Goal: Task Accomplishment & Management: Use online tool/utility

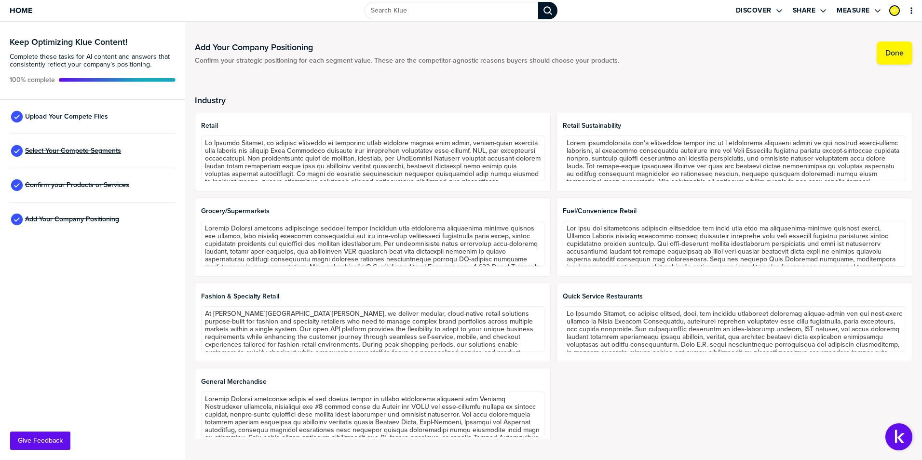
click at [72, 149] on span "Select Your Compete Segments" at bounding box center [73, 151] width 96 height 8
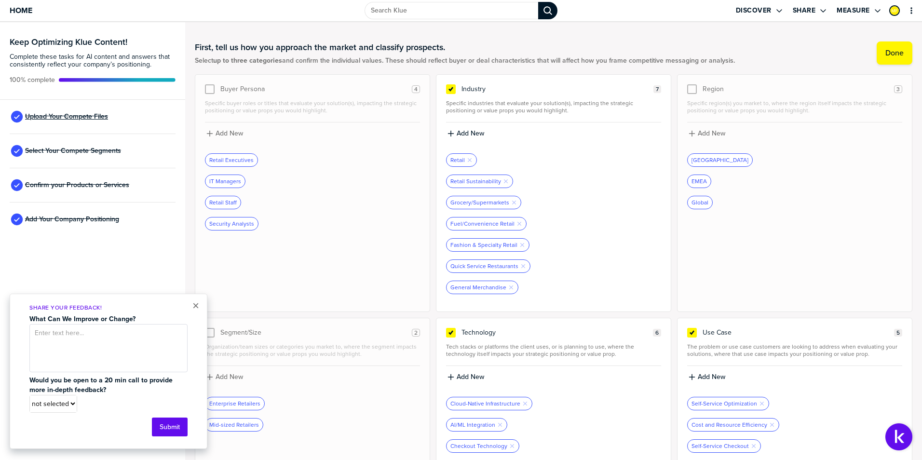
click at [70, 117] on span "Upload Your Compete Files" at bounding box center [66, 117] width 83 height 8
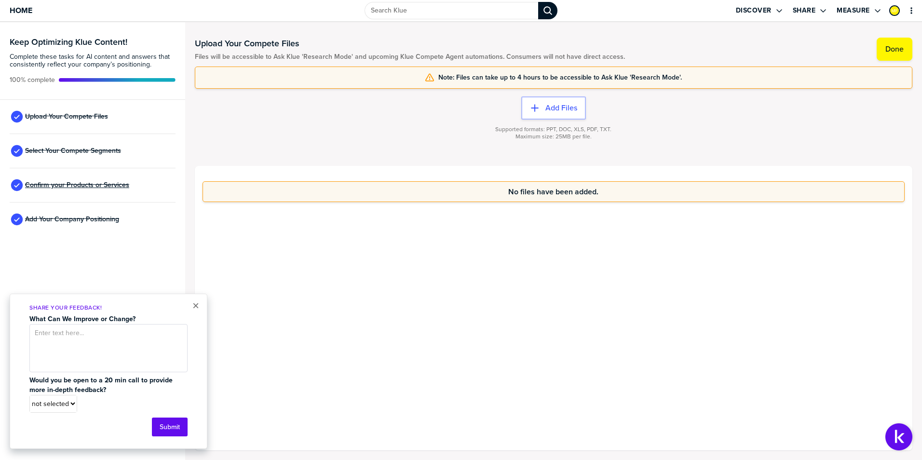
click at [75, 181] on span "Confirm your Products or Services" at bounding box center [77, 185] width 104 height 8
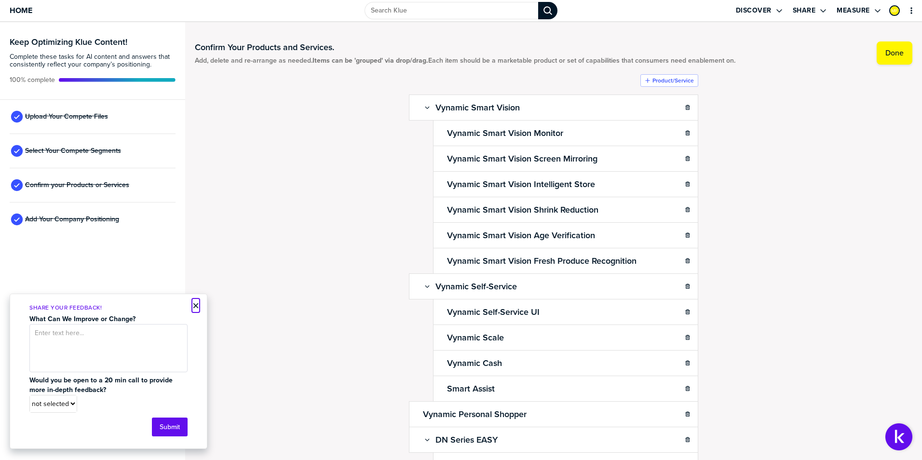
click at [197, 304] on button "×" at bounding box center [195, 306] width 7 height 12
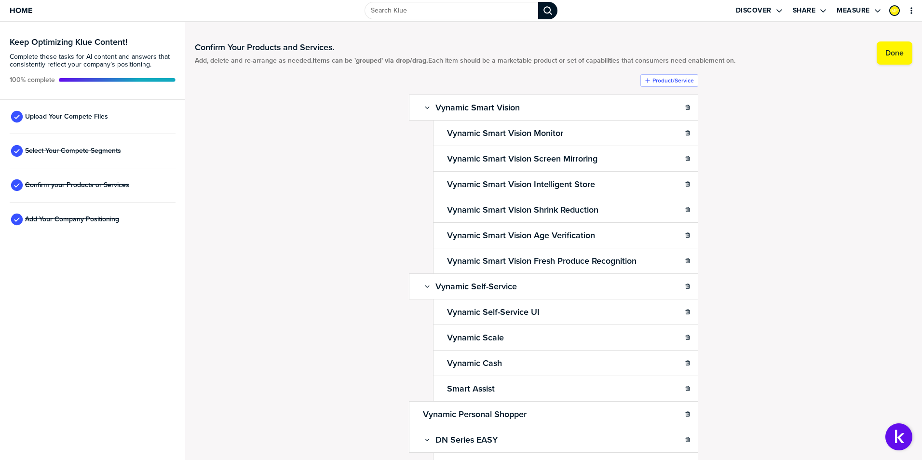
click at [816, 188] on div "Confirm Your Products and Services. Add, delete and re-arrange as needed. Items…" at bounding box center [553, 241] width 717 height 419
click at [801, 179] on div "Confirm Your Products and Services. Add, delete and re-arrange as needed. Items…" at bounding box center [553, 241] width 717 height 419
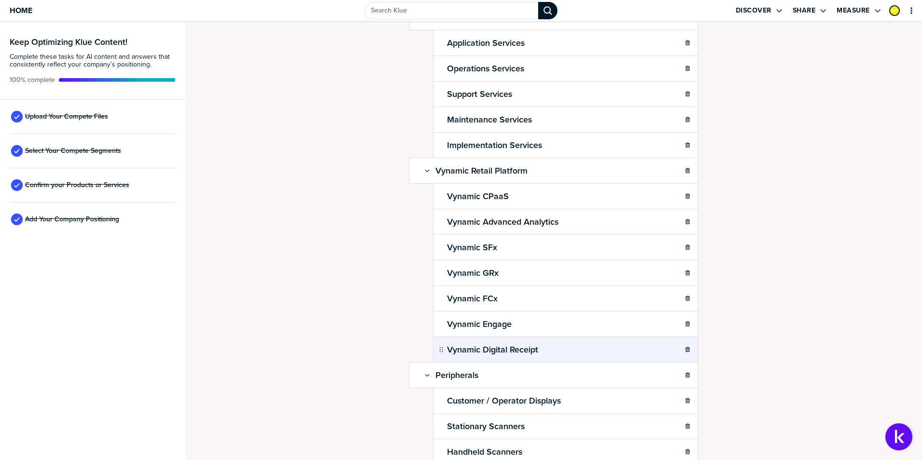
scroll to position [797, 0]
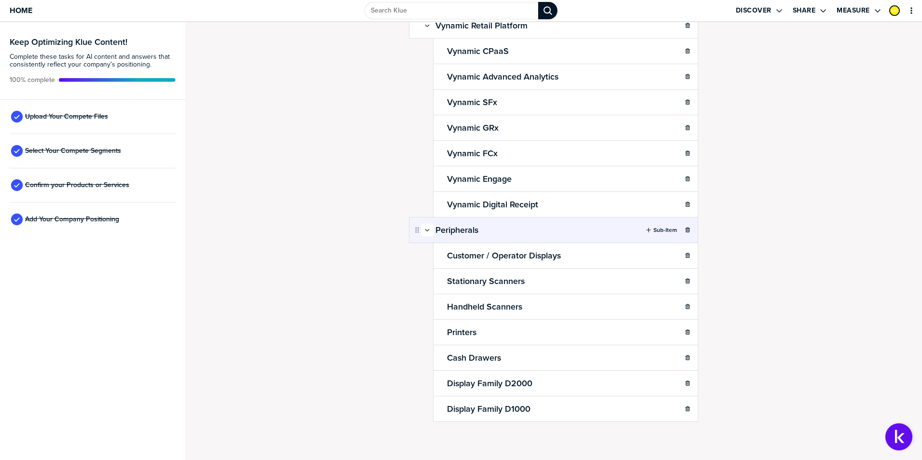
click at [425, 231] on icon "button" at bounding box center [427, 230] width 4 height 2
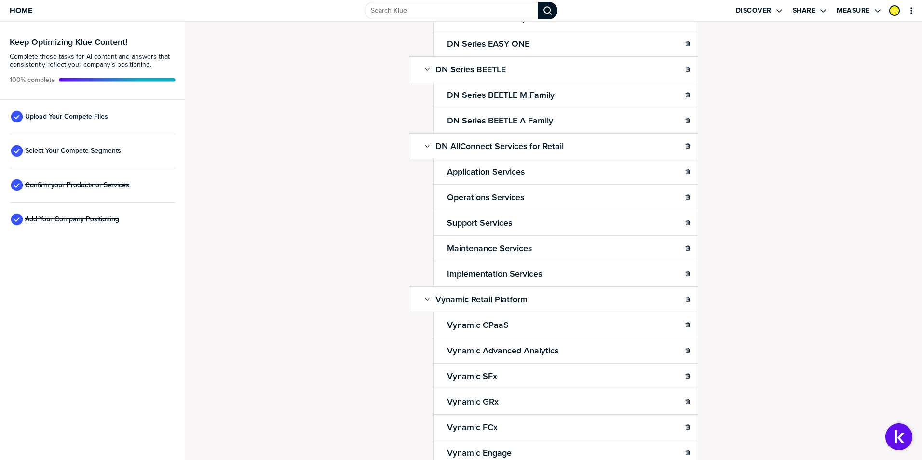
scroll to position [522, 0]
click at [424, 297] on button "button" at bounding box center [427, 301] width 13 height 13
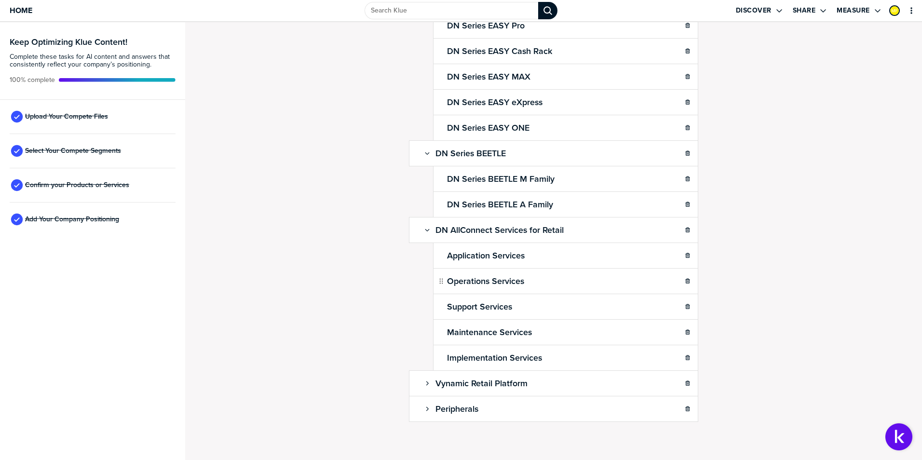
scroll to position [440, 0]
click at [424, 232] on icon "button" at bounding box center [427, 230] width 6 height 6
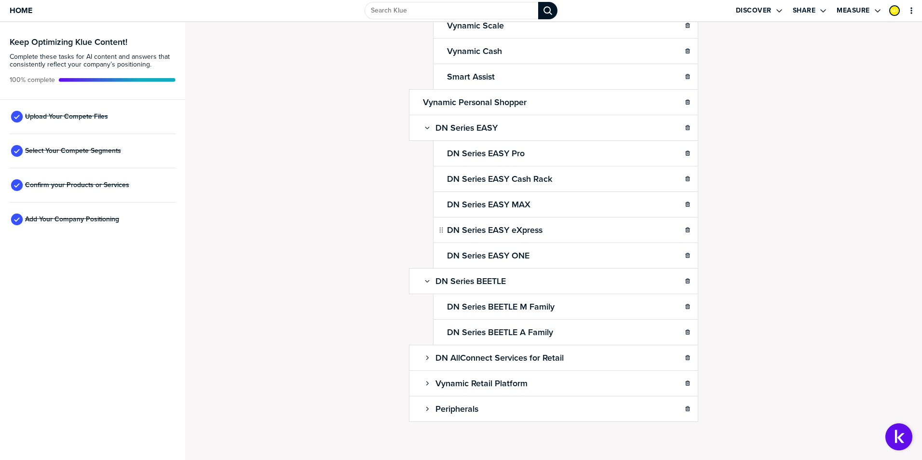
scroll to position [312, 0]
click at [424, 278] on icon "button" at bounding box center [427, 281] width 6 height 6
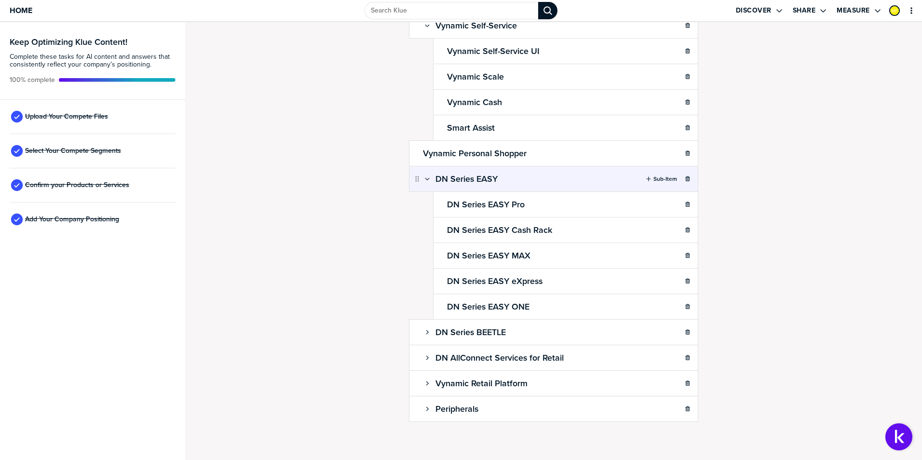
scroll to position [261, 0]
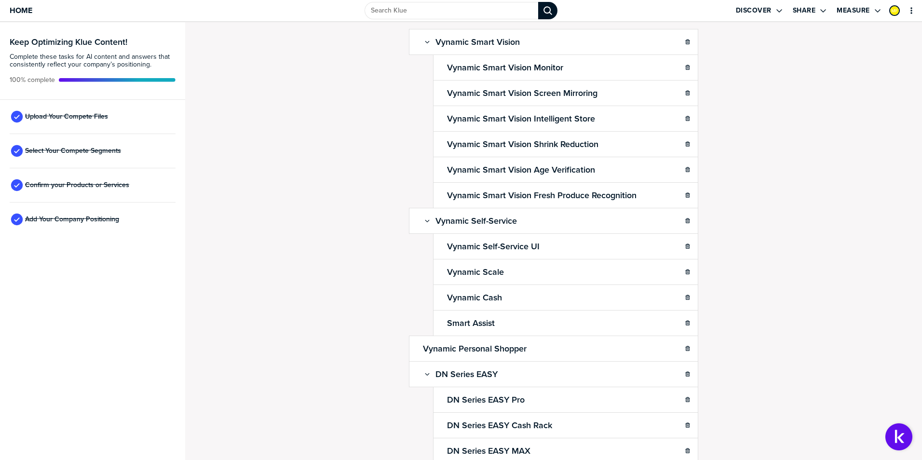
scroll to position [0, 0]
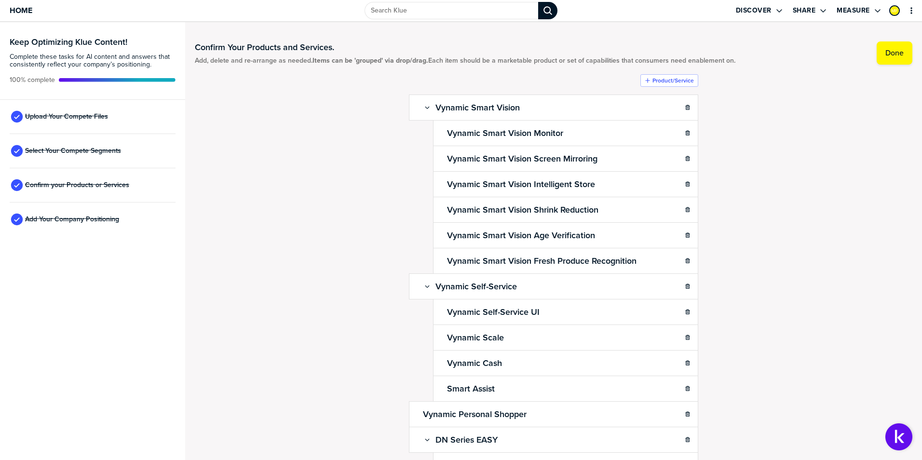
click at [836, 243] on div "Confirm Your Products and Services. Add, delete and re-arrange as needed. Items…" at bounding box center [553, 241] width 717 height 419
click at [824, 178] on div "Confirm Your Products and Services. Add, delete and re-arrange as needed. Items…" at bounding box center [553, 241] width 717 height 419
click at [838, 177] on div "Confirm Your Products and Services. Add, delete and re-arrange as needed. Items…" at bounding box center [553, 241] width 717 height 419
click at [425, 108] on icon "button" at bounding box center [427, 108] width 4 height 2
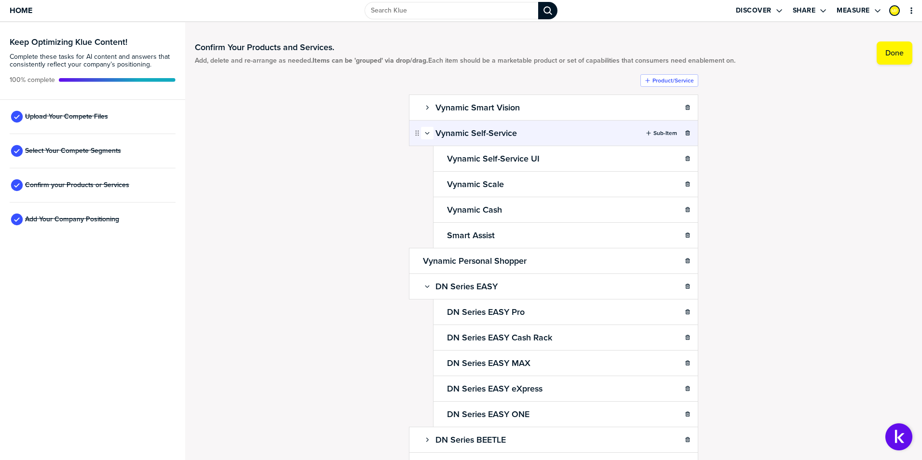
click at [424, 134] on icon "button" at bounding box center [427, 133] width 6 height 6
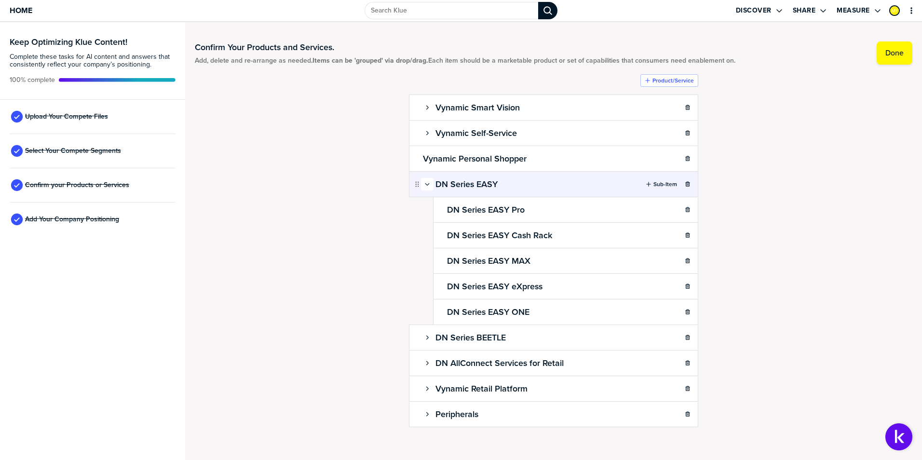
click at [424, 184] on icon "button" at bounding box center [427, 184] width 6 height 6
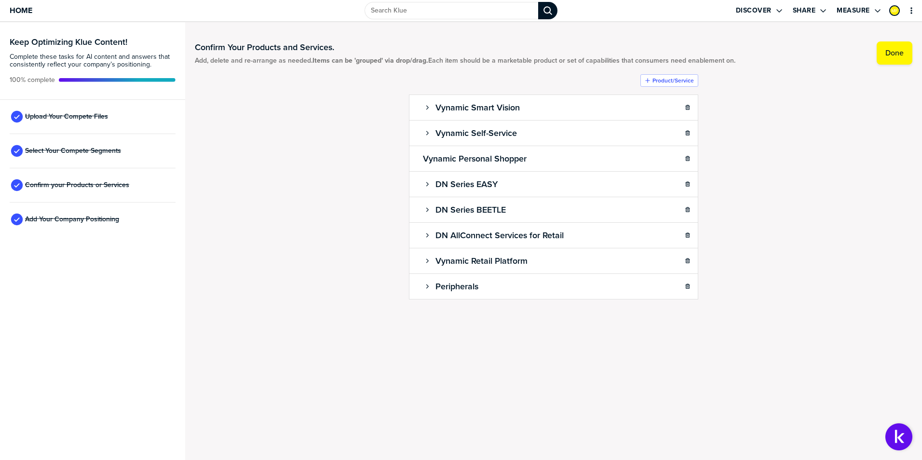
click at [816, 152] on div "Confirm Your Products and Services. Add, delete and re-arrange as needed. Items…" at bounding box center [553, 190] width 717 height 317
click at [838, 175] on div "Confirm Your Products and Services. Add, delete and re-arrange as needed. Items…" at bounding box center [553, 190] width 717 height 317
click at [798, 137] on div "Confirm Your Products and Services. Add, delete and re-arrange as needed. Items…" at bounding box center [553, 190] width 717 height 317
click at [796, 152] on div "Confirm Your Products and Services. Add, delete and re-arrange as needed. Items…" at bounding box center [553, 190] width 717 height 317
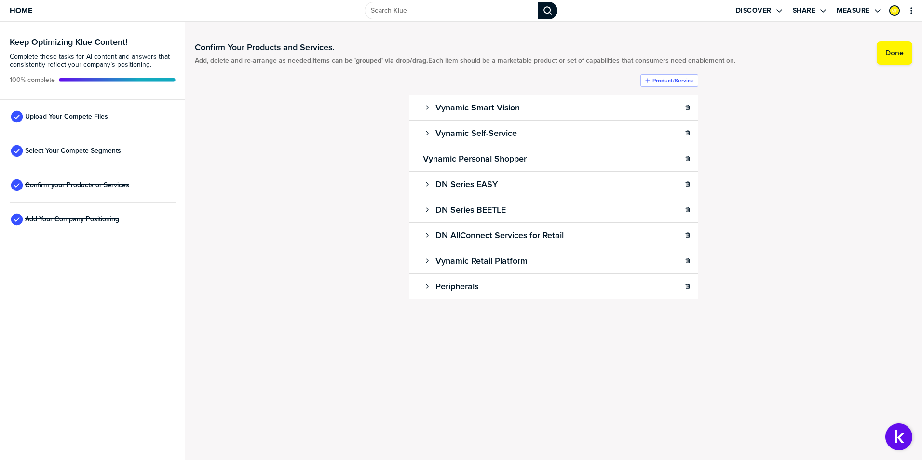
click at [811, 181] on div "Confirm Your Products and Services. Add, delete and re-arrange as needed. Items…" at bounding box center [553, 190] width 717 height 317
click at [836, 235] on div "Confirm Your Products and Services. Add, delete and re-arrange as needed. Items…" at bounding box center [553, 190] width 717 height 317
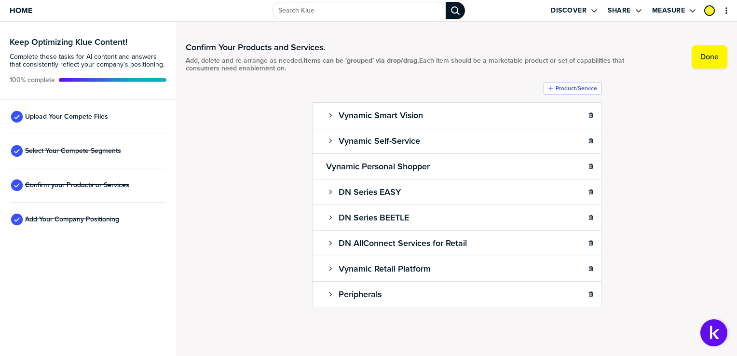
click at [675, 157] on div "Confirm Your Products and Services. Add, delete and re-arrange as needed. Items…" at bounding box center [456, 189] width 541 height 314
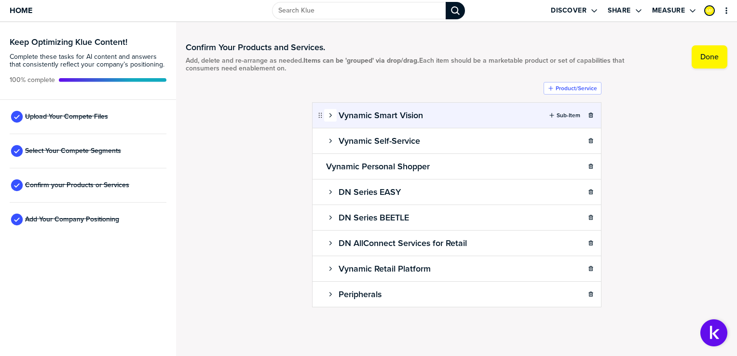
click at [334, 116] on div "button" at bounding box center [330, 115] width 12 height 6
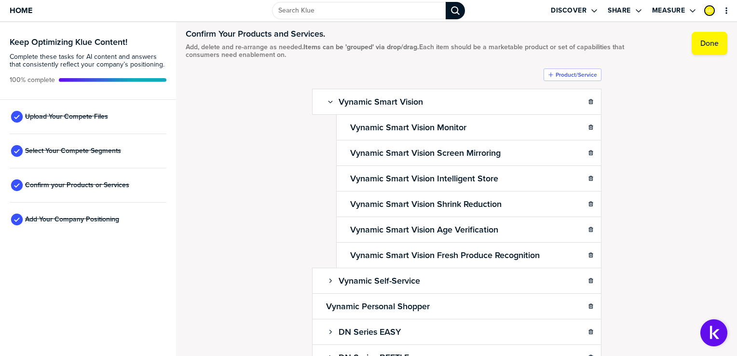
scroll to position [14, 0]
click at [242, 150] on div "Confirm Your Products and Services. Add, delete and re-arrange as needed. Items…" at bounding box center [456, 175] width 541 height 314
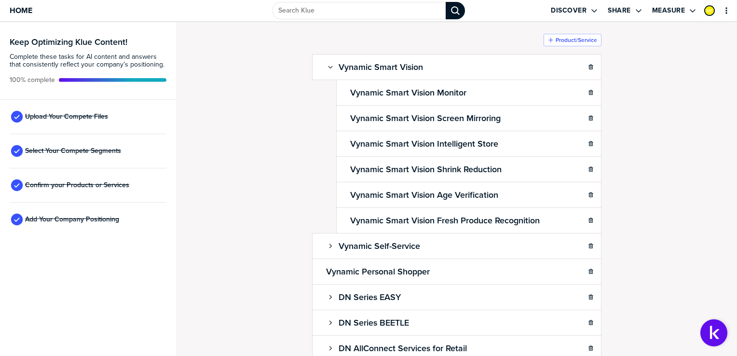
scroll to position [60, 0]
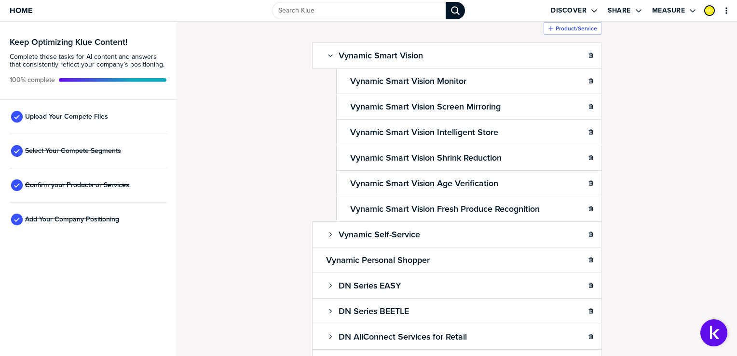
click at [662, 142] on div "Confirm Your Products and Services. Add, delete and re-arrange as needed. Items…" at bounding box center [456, 129] width 541 height 314
click at [674, 152] on div "Confirm Your Products and Services. Add, delete and re-arrange as needed. Items…" at bounding box center [456, 129] width 541 height 314
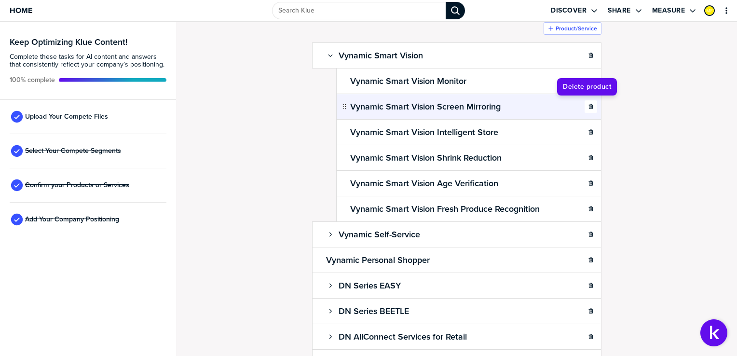
click at [586, 108] on button "button" at bounding box center [590, 106] width 13 height 13
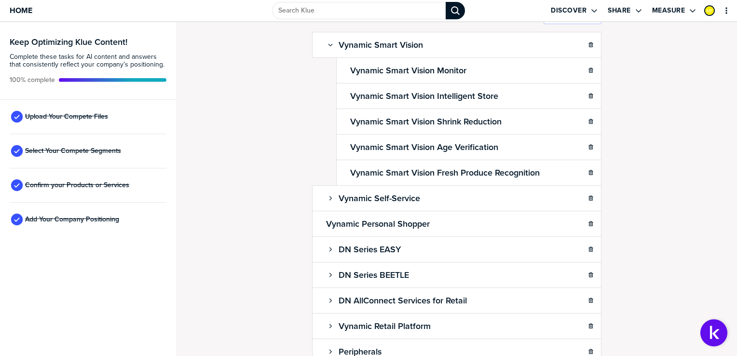
scroll to position [54, 0]
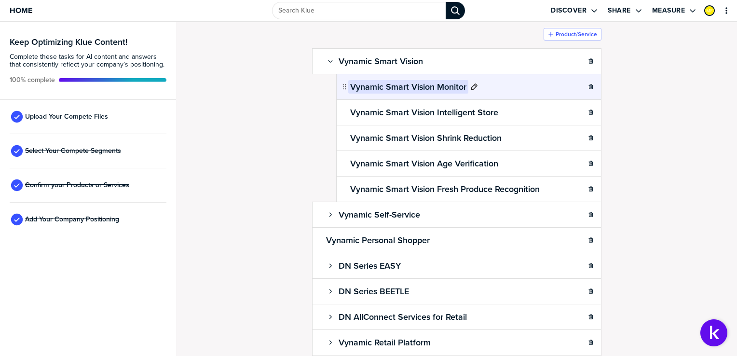
click at [471, 86] on icon at bounding box center [474, 86] width 6 height 6
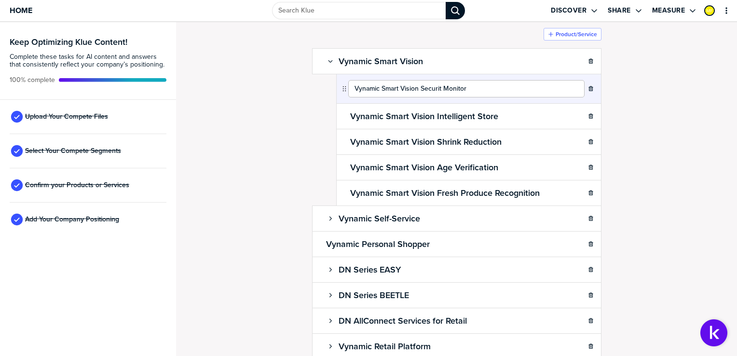
type input "Vynamic Smart Vision Security Monitor"
click at [700, 119] on div "Confirm Your Products and Services. Add, delete and re-arrange as needed. Items…" at bounding box center [456, 135] width 541 height 314
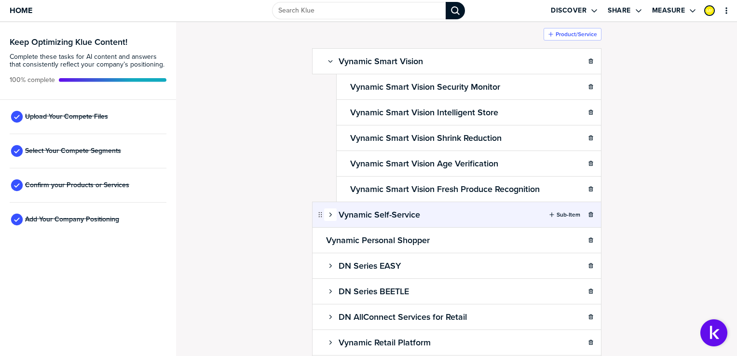
click at [325, 216] on button "button" at bounding box center [330, 214] width 13 height 13
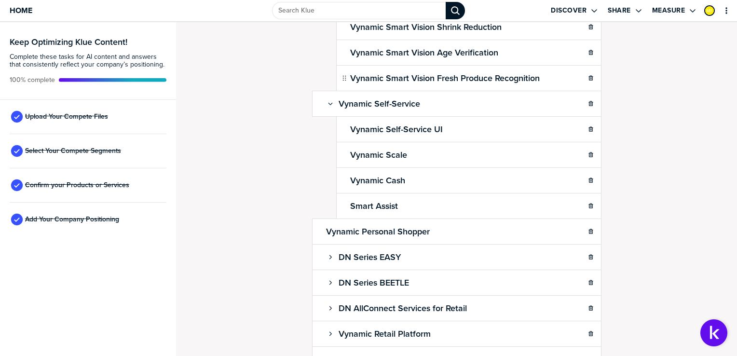
scroll to position [164, 0]
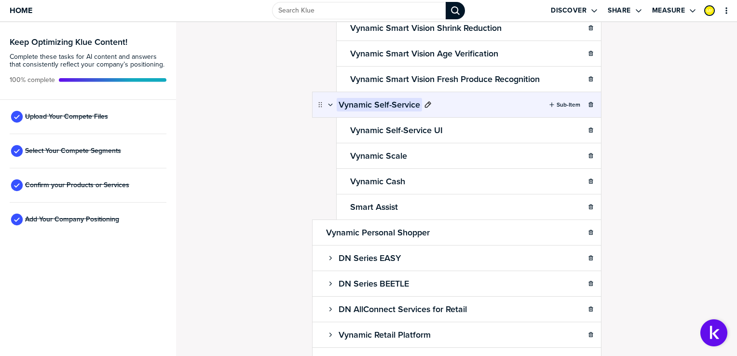
click at [424, 103] on icon at bounding box center [428, 105] width 8 height 8
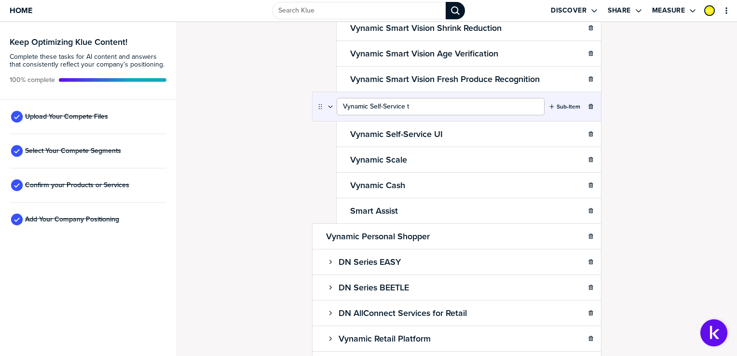
type input "Vynamic Self-Service"
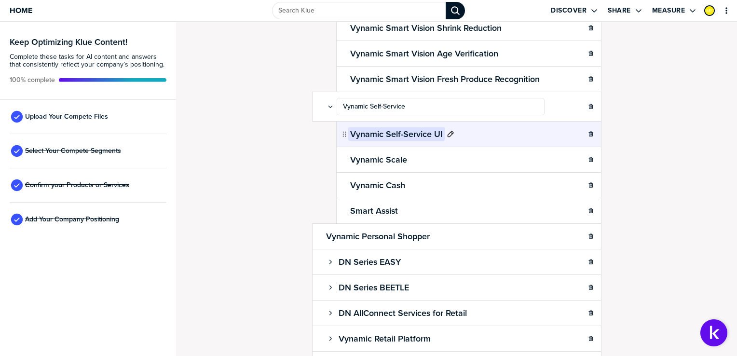
click at [433, 132] on h2 "Vynamic Self-Service UI" at bounding box center [396, 134] width 96 height 14
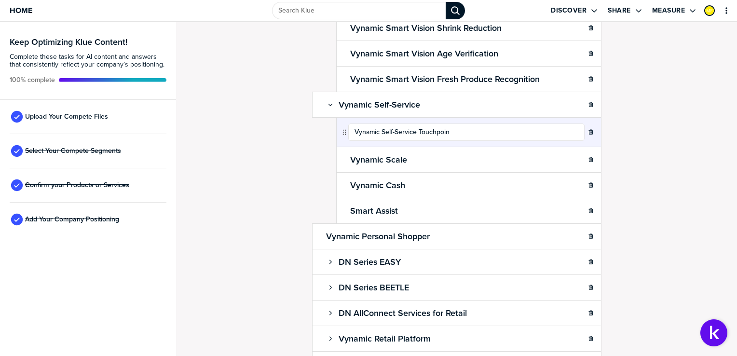
type input "Vynamic Self-Service Touchpoint"
click at [660, 172] on div "Confirm Your Products and Services. Add, delete and re-arrange as needed. Items…" at bounding box center [456, 25] width 541 height 314
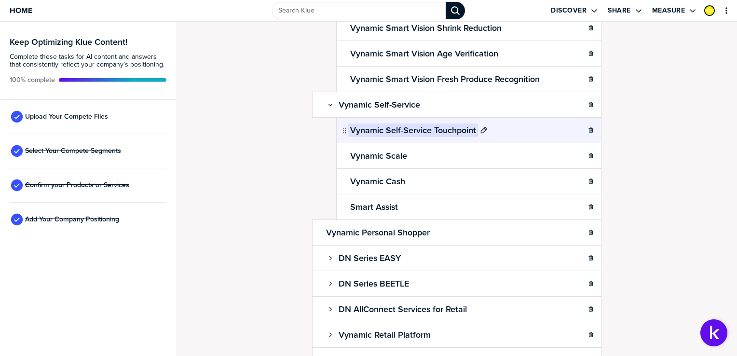
click at [365, 125] on h2 "Vynamic Self-Service Touchpoint" at bounding box center [413, 130] width 130 height 14
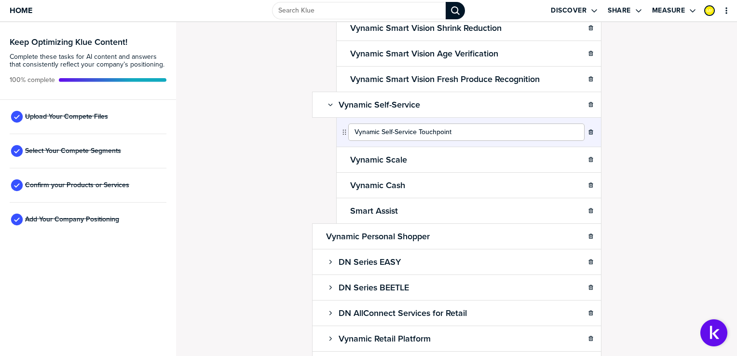
click at [353, 130] on input "Vynamic Self-Service Touchpoint" at bounding box center [466, 131] width 236 height 17
click at [656, 171] on div "Confirm Your Products and Services. Add, delete and re-arrange as needed. Items…" at bounding box center [456, 25] width 541 height 314
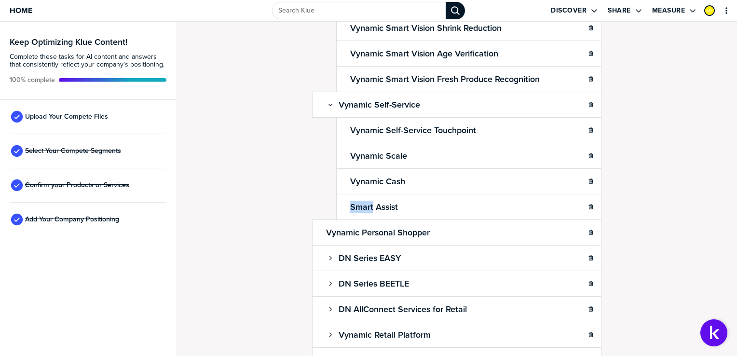
click at [656, 171] on div "Confirm Your Products and Services. Add, delete and re-arrange as needed. Items…" at bounding box center [456, 25] width 541 height 314
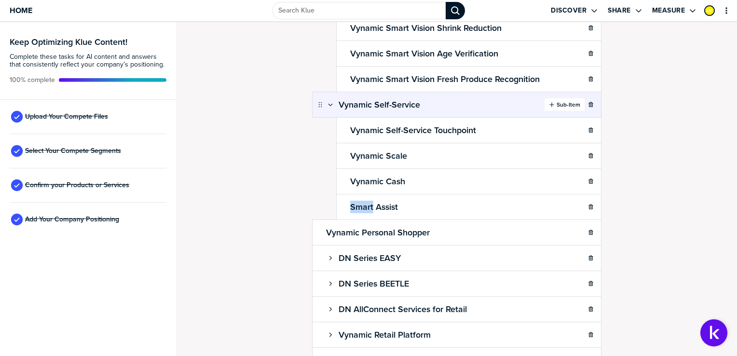
click at [560, 101] on label "Sub-Item" at bounding box center [568, 105] width 24 height 8
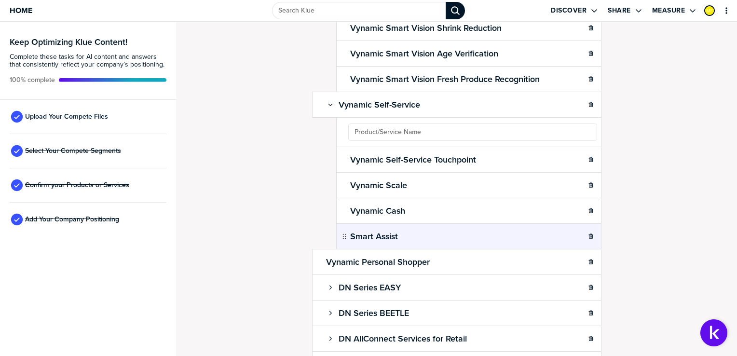
click at [355, 234] on div "Smart Assist" at bounding box center [468, 236] width 265 height 26
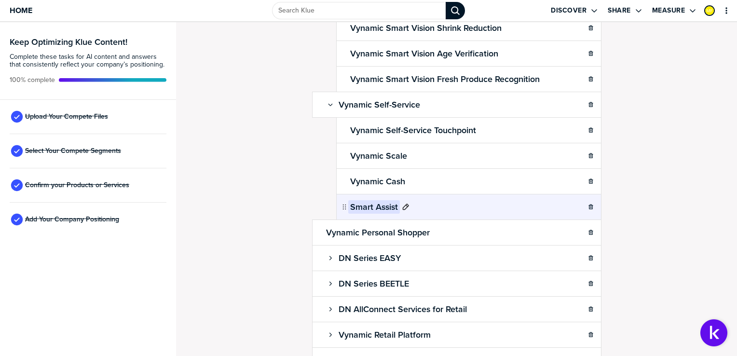
click at [402, 203] on icon at bounding box center [405, 206] width 6 height 6
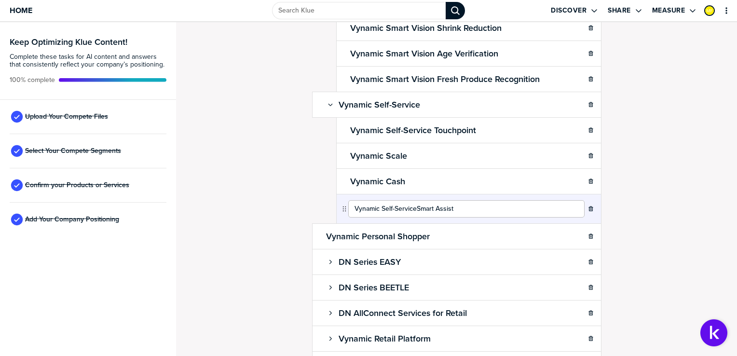
type input "Vynamic Self-Service Smart Assist"
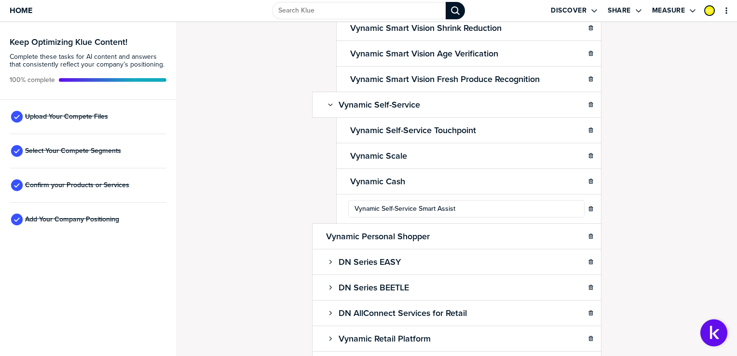
click at [266, 190] on div "Confirm Your Products and Services. Add, delete and re-arrange as needed. Items…" at bounding box center [456, 189] width 561 height 334
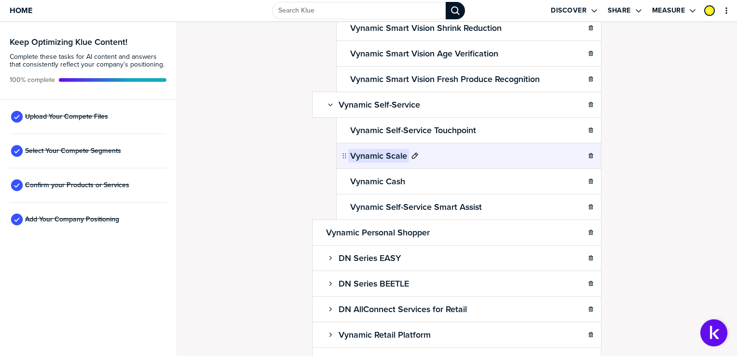
click at [364, 156] on h2 "Vynamic Scale" at bounding box center [378, 156] width 61 height 14
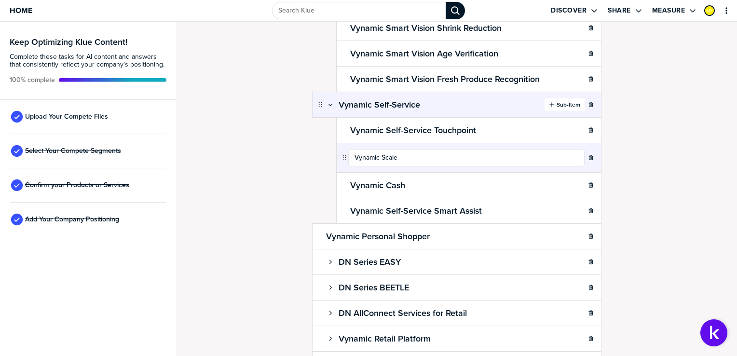
click at [567, 101] on label "Sub-Item" at bounding box center [568, 105] width 24 height 8
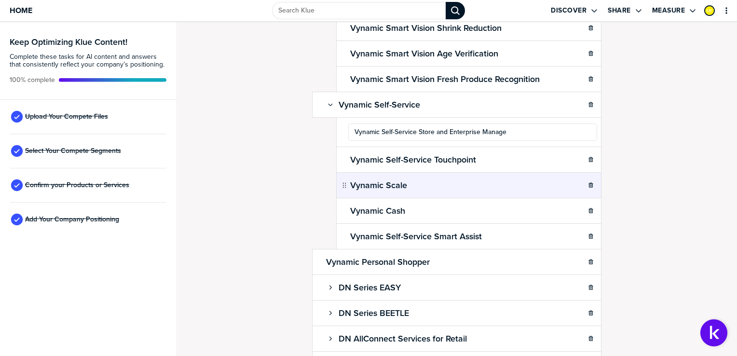
type input "Vynamic Self-Service Store and Enterprise Manager"
click at [436, 128] on ul "Vynamic Smart Vision Sub-Item Vynamic Smart Vision Security Monitor Vynamic Sma…" at bounding box center [456, 170] width 289 height 464
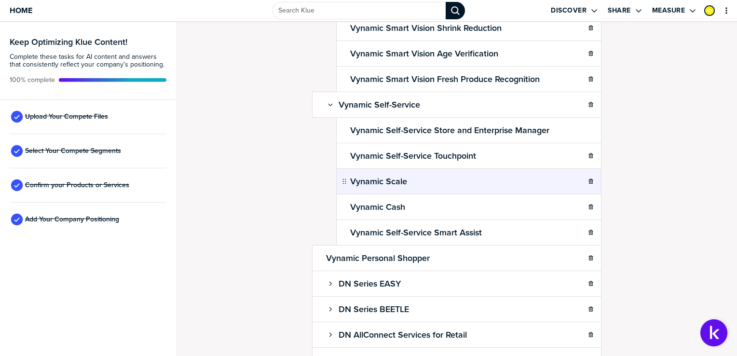
click at [461, 130] on ul "Vynamic Smart Vision Sub-Item Vynamic Smart Vision Security Monitor Vynamic Sma…" at bounding box center [456, 168] width 289 height 460
click at [661, 149] on div "Confirm Your Products and Services. Add, delete and re-arrange as needed. Items…" at bounding box center [456, 25] width 541 height 314
click at [569, 126] on ul "Vynamic Smart Vision Sub-Item Vynamic Smart Vision Security Monitor Vynamic Sma…" at bounding box center [456, 168] width 289 height 460
click at [470, 132] on ul "Vynamic Smart Vision Sub-Item Vynamic Smart Vision Security Monitor Vynamic Sma…" at bounding box center [456, 168] width 289 height 460
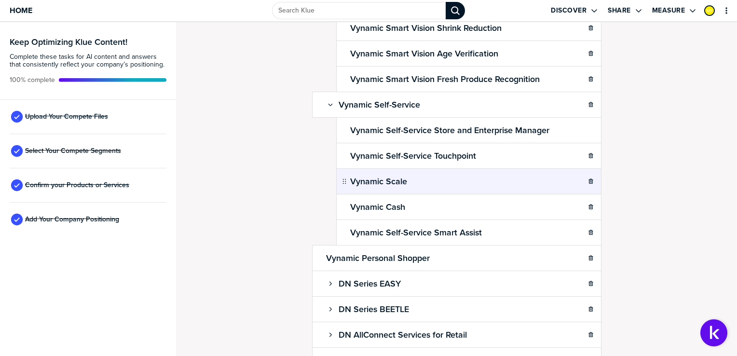
click at [438, 100] on ul "Vynamic Smart Vision Sub-Item Vynamic Smart Vision Security Monitor Vynamic Sma…" at bounding box center [456, 168] width 289 height 460
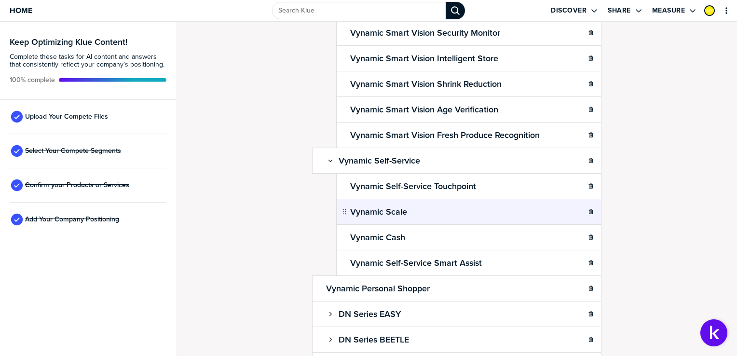
scroll to position [108, 0]
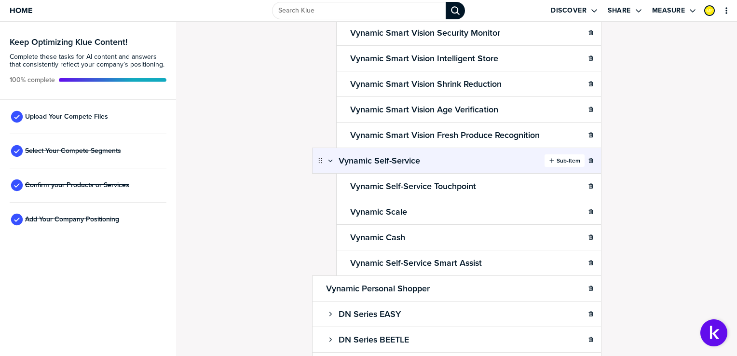
click at [559, 160] on label "Sub-Item" at bounding box center [568, 161] width 24 height 8
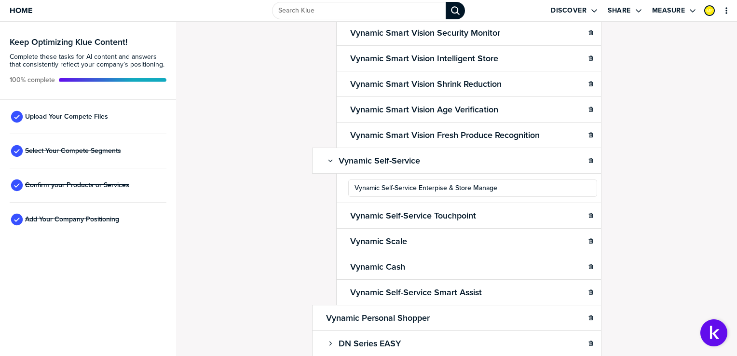
type input "Vynamic Self-Service Enterpise & Store Manager"
click at [436, 186] on ul "Vynamic Smart Vision Sub-Item Vynamic Smart Vision Security Monitor Vynamic Sma…" at bounding box center [456, 226] width 289 height 464
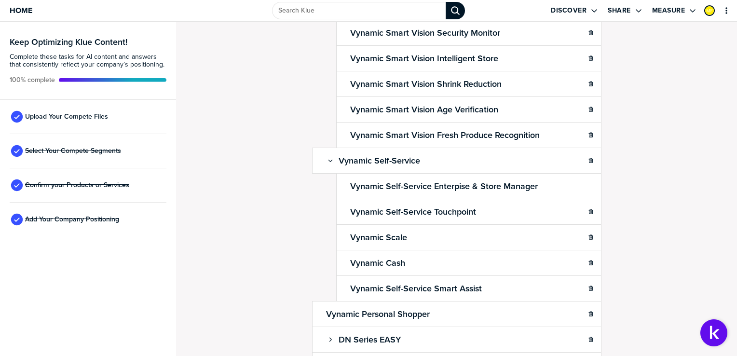
click at [451, 184] on ul "Vynamic Smart Vision Sub-Item Vynamic Smart Vision Security Monitor Vynamic Sma…" at bounding box center [456, 224] width 289 height 460
click at [509, 190] on ul "Vynamic Smart Vision Sub-Item Vynamic Smart Vision Security Monitor Vynamic Sma…" at bounding box center [456, 224] width 289 height 460
click at [515, 183] on ul "Vynamic Smart Vision Sub-Item Vynamic Smart Vision Security Monitor Vynamic Sma…" at bounding box center [456, 224] width 289 height 460
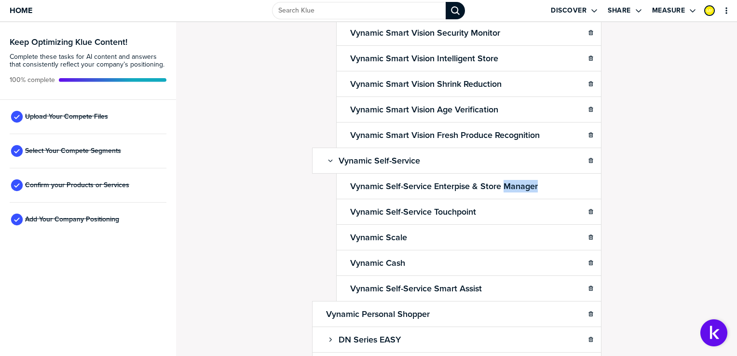
click at [515, 183] on ul "Vynamic Smart Vision Sub-Item Vynamic Smart Vision Security Monitor Vynamic Sma…" at bounding box center [456, 224] width 289 height 460
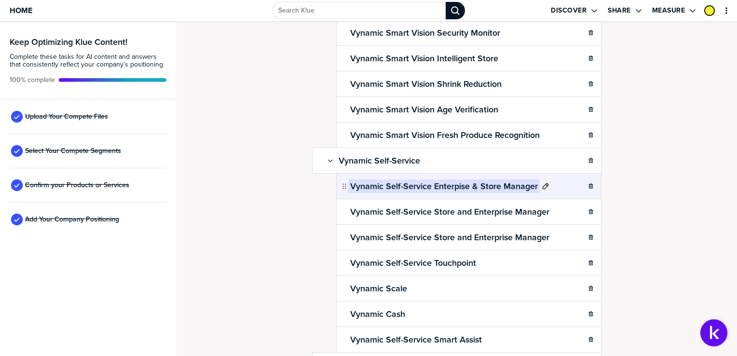
click at [541, 182] on icon at bounding box center [545, 186] width 8 height 8
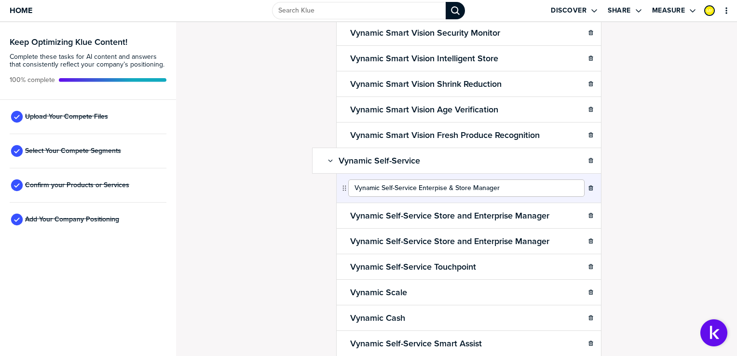
click at [433, 188] on input "Vynamic Self-Service Enterpise & Store Manager" at bounding box center [466, 187] width 236 height 17
type input "Vynamic Self-Service Enterprise & Store Manager"
click at [662, 185] on div "Confirm Your Products and Services. Add, delete and re-arrange as needed. Items…" at bounding box center [456, 81] width 541 height 314
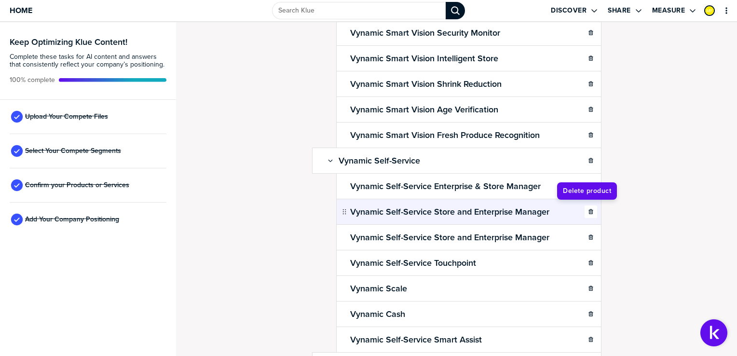
click at [588, 209] on icon "button" at bounding box center [590, 211] width 4 height 5
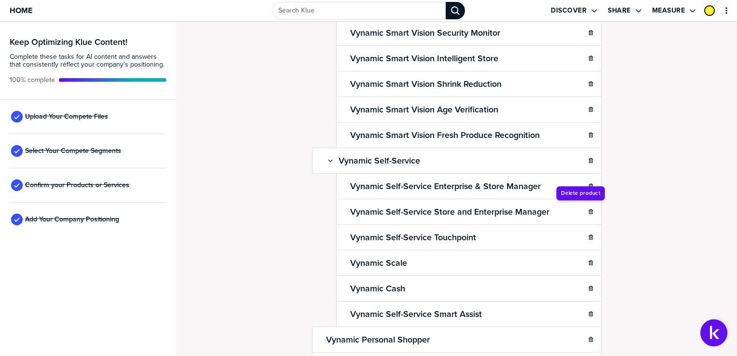
drag, startPoint x: 586, startPoint y: 209, endPoint x: 648, endPoint y: 161, distance: 78.4
click at [588, 209] on icon "button" at bounding box center [590, 211] width 4 height 5
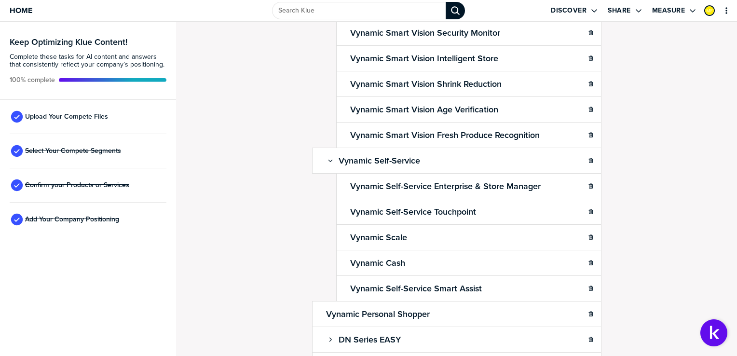
click at [675, 152] on div "Confirm Your Products and Services. Add, delete and re-arrange as needed. Items…" at bounding box center [456, 81] width 541 height 314
click at [239, 237] on div "Confirm Your Products and Services. Add, delete and re-arrange as needed. Items…" at bounding box center [456, 81] width 541 height 314
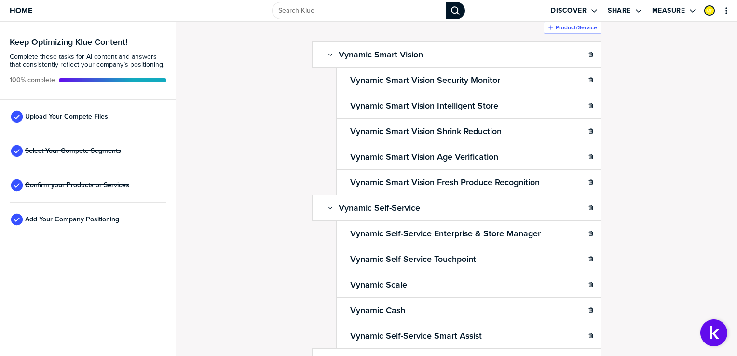
scroll to position [90, 0]
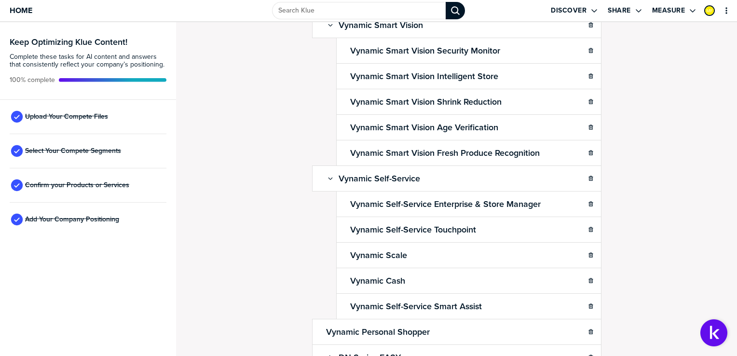
click at [219, 197] on div "Confirm Your Products and Services. Add, delete and re-arrange as needed. Items…" at bounding box center [456, 99] width 541 height 314
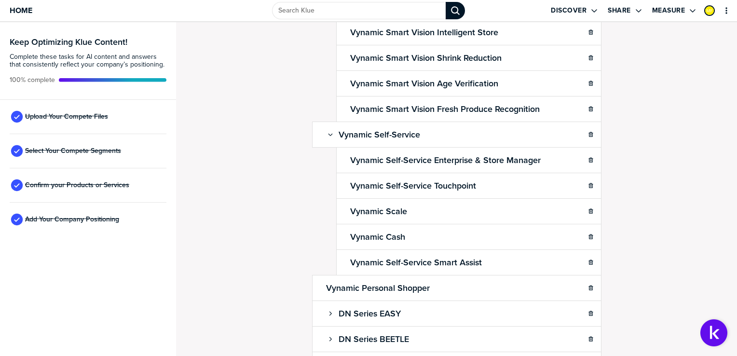
scroll to position [133, 0]
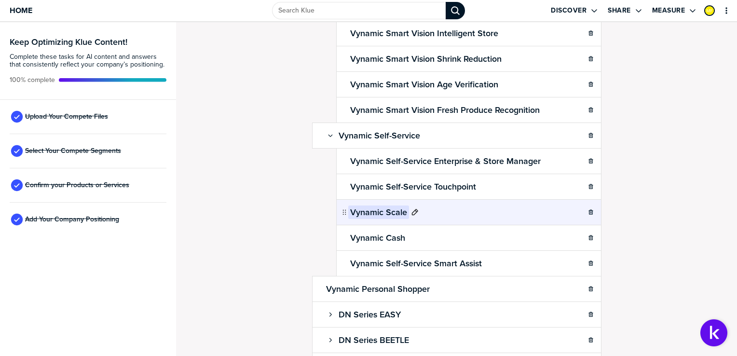
click at [374, 212] on h2 "Vynamic Scale" at bounding box center [378, 212] width 61 height 14
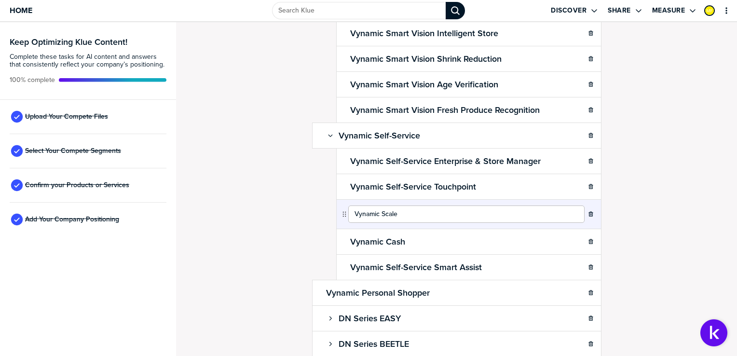
click at [374, 212] on input "Vynamic Scale" at bounding box center [466, 213] width 236 height 17
type input "Vynamic Self-Service Scale"
click at [673, 182] on div "Confirm Your Products and Services. Add, delete and re-arrange as needed. Items…" at bounding box center [456, 56] width 541 height 314
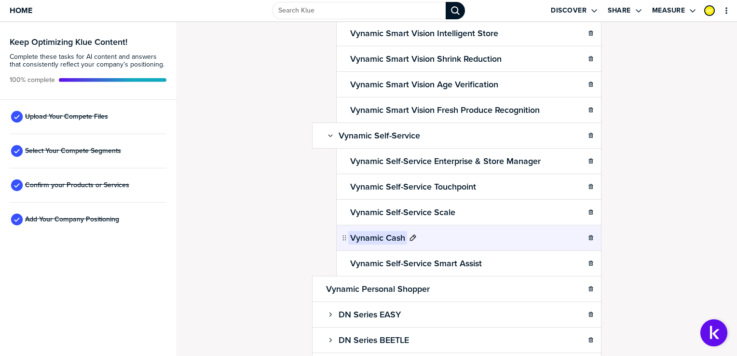
click at [382, 237] on h2 "Vynamic Cash" at bounding box center [377, 238] width 59 height 14
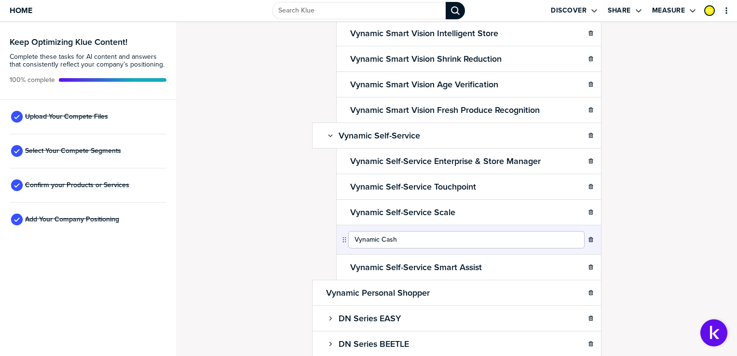
click at [378, 237] on input "Vynamic Cash" at bounding box center [466, 239] width 236 height 17
type input "Vynamic SelfCash"
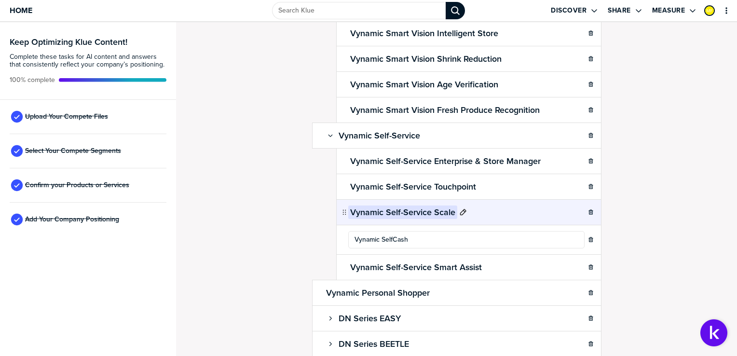
click at [414, 211] on h2 "Vynamic Self-Service Scale" at bounding box center [402, 212] width 109 height 14
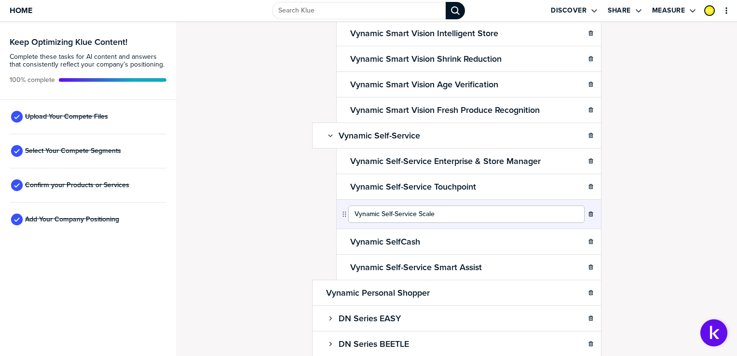
click at [414, 211] on input "Vynamic Self-Service Scale" at bounding box center [466, 213] width 236 height 17
type input "Vynamic Scale"
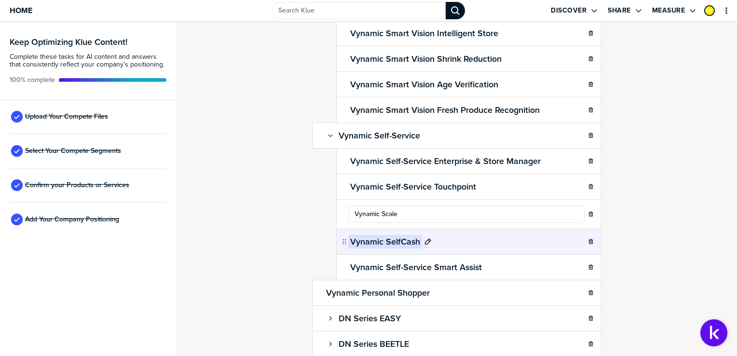
click at [383, 240] on h2 "Vynamic SelfCash" at bounding box center [385, 242] width 74 height 14
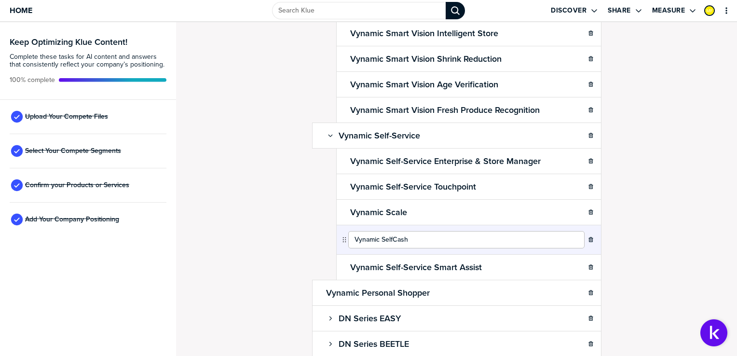
click at [388, 238] on input "Vynamic SelfCash" at bounding box center [466, 239] width 236 height 17
type input "Vynamic Cash"
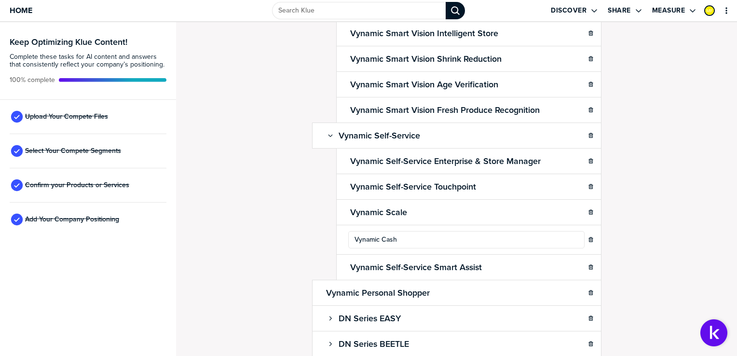
click at [252, 215] on div "Confirm Your Products and Services. Add, delete and re-arrange as needed. Items…" at bounding box center [456, 189] width 561 height 334
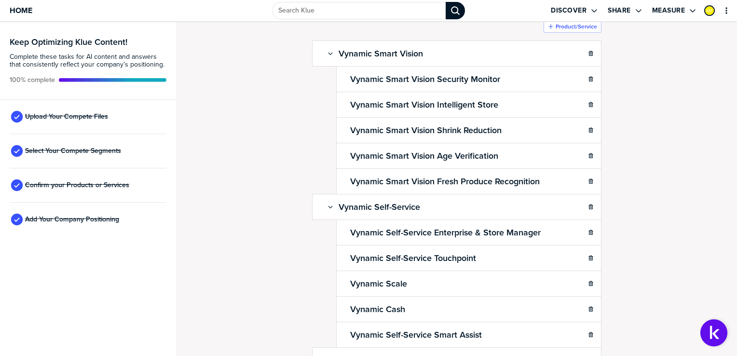
scroll to position [57, 0]
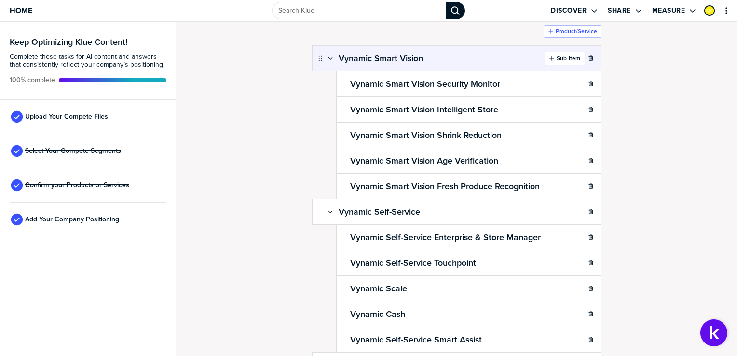
click at [554, 58] on div "button" at bounding box center [555, 58] width 2 height 8
click at [556, 57] on label "Sub-Item" at bounding box center [568, 58] width 24 height 8
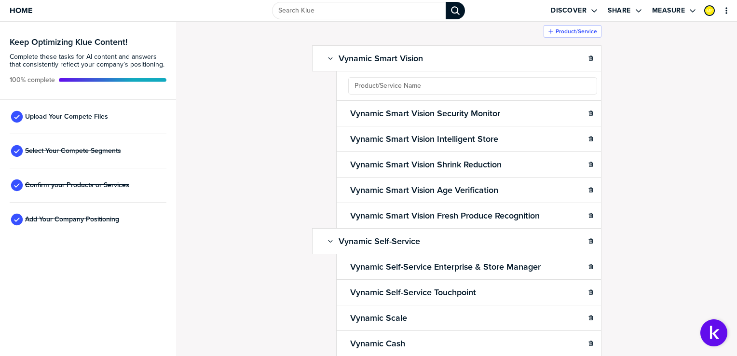
type input "Store Processing Unit (SPU)"
click at [693, 128] on div "Confirm Your Products and Services. Add, delete and re-arrange as needed. Items…" at bounding box center [456, 132] width 541 height 314
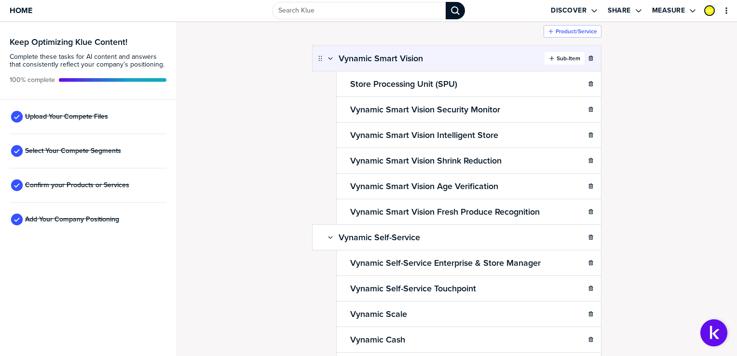
click at [557, 56] on label "Sub-Item" at bounding box center [568, 58] width 24 height 8
click at [556, 58] on label "Sub-Item" at bounding box center [568, 58] width 24 height 8
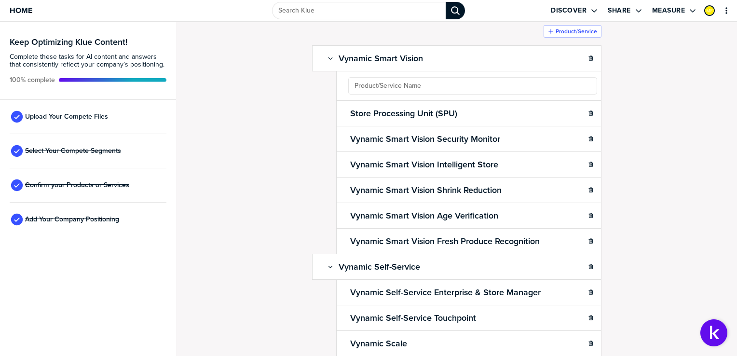
type input "Touchpoint Processing Unit (TPU)"
click at [708, 155] on div "Confirm Your Products and Services. Add, delete and re-arrange as needed. Items…" at bounding box center [456, 132] width 541 height 314
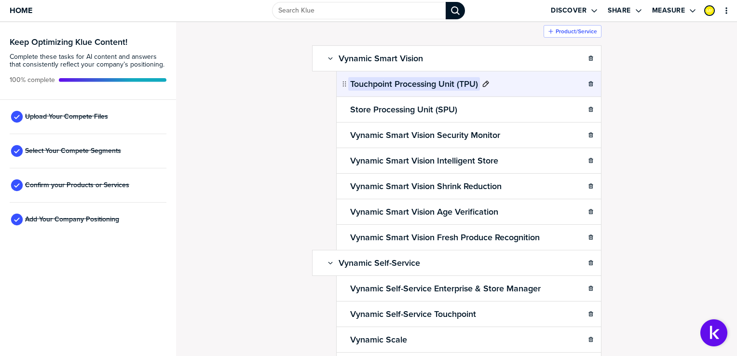
click at [366, 82] on h2 "Touchpoint Processing Unit (TPU)" at bounding box center [414, 84] width 132 height 14
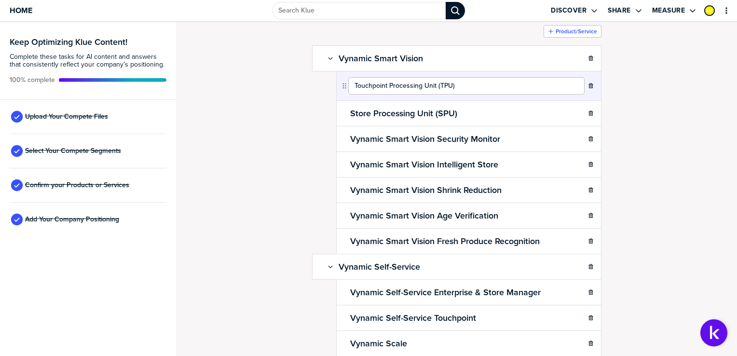
click at [357, 85] on input "Touchpoint Processing Unit (TPU)" at bounding box center [466, 85] width 236 height 17
type input "Vynamic Smart Vision Touchpoint Processing Unit (TPU)"
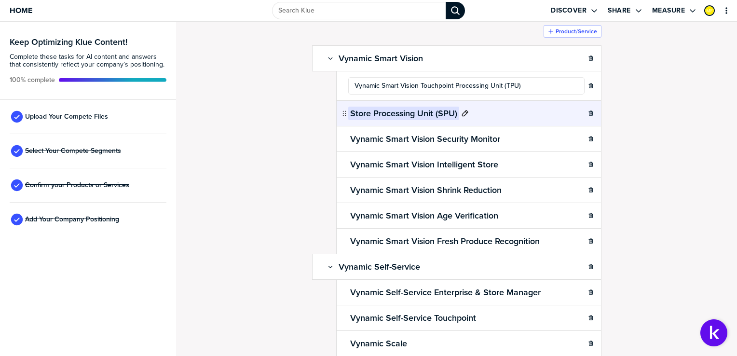
click at [369, 110] on h2 "Store Processing Unit (SPU)" at bounding box center [403, 114] width 111 height 14
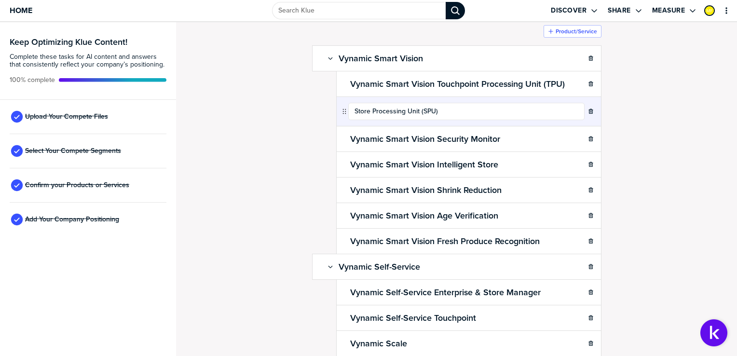
click at [369, 110] on input "Store Processing Unit (SPU)" at bounding box center [466, 111] width 236 height 17
type input "Vynamic Smart Vision Store Processing Unit (SPU)"
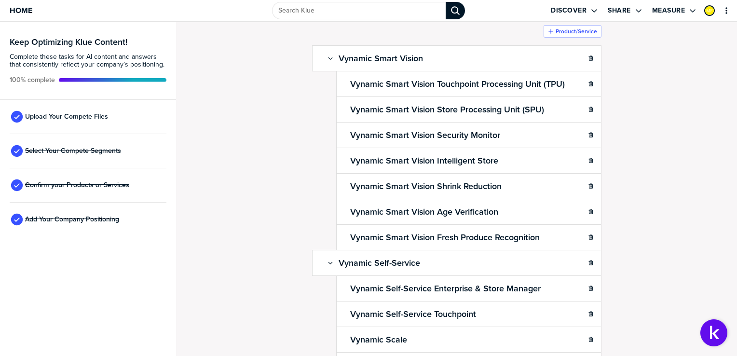
click at [669, 120] on div "Confirm Your Products and Services. Add, delete and re-arrange as needed. Items…" at bounding box center [456, 132] width 541 height 314
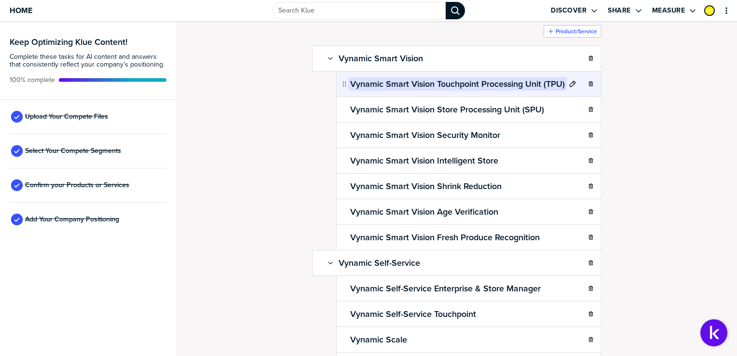
click at [418, 86] on h2 "Vynamic Smart Vision Touchpoint Processing Unit (TPU)" at bounding box center [457, 84] width 218 height 14
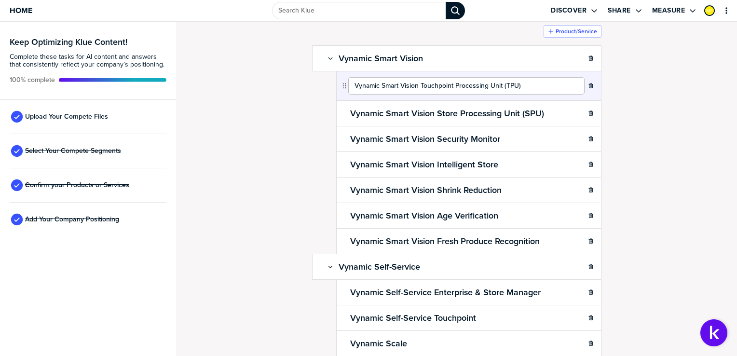
drag, startPoint x: 416, startPoint y: 85, endPoint x: 351, endPoint y: 92, distance: 65.4
click at [351, 92] on input "Vynamic Smart Vision Touchpoint Processing Unit (TPU)" at bounding box center [466, 85] width 236 height 17
type input "Touchpoint Processing Unit (TPU)"
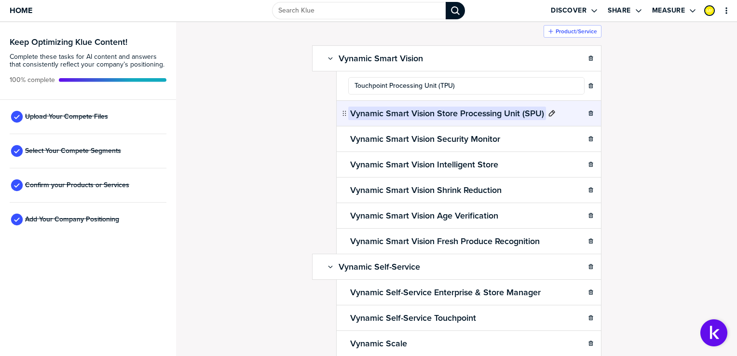
click at [413, 113] on h2 "Vynamic Smart Vision Store Processing Unit (SPU)" at bounding box center [447, 114] width 198 height 14
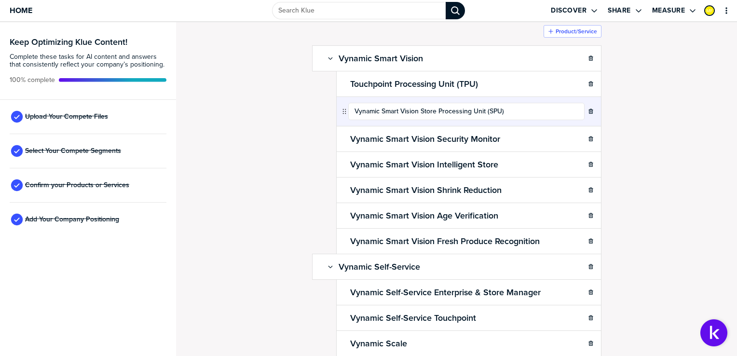
drag, startPoint x: 416, startPoint y: 110, endPoint x: 342, endPoint y: 113, distance: 73.3
click at [342, 113] on div "Vynamic Smart Vision Store Processing Unit (SPU)" at bounding box center [462, 111] width 244 height 17
type input "Store Processing Unit (SPU)"
click at [683, 142] on div "Confirm Your Products and Services. Add, delete and re-arrange as needed. Items…" at bounding box center [456, 132] width 541 height 314
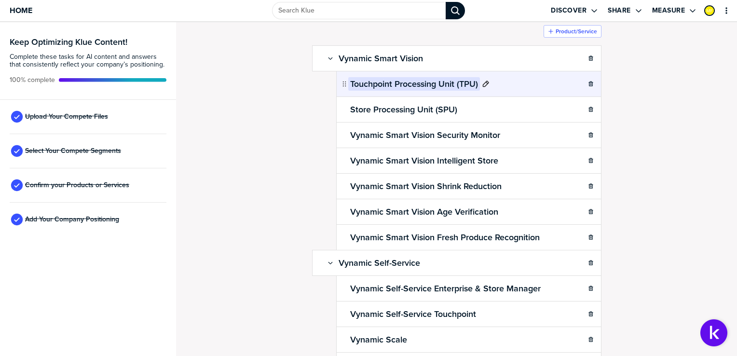
click at [389, 82] on h2 "Touchpoint Processing Unit (TPU)" at bounding box center [414, 84] width 132 height 14
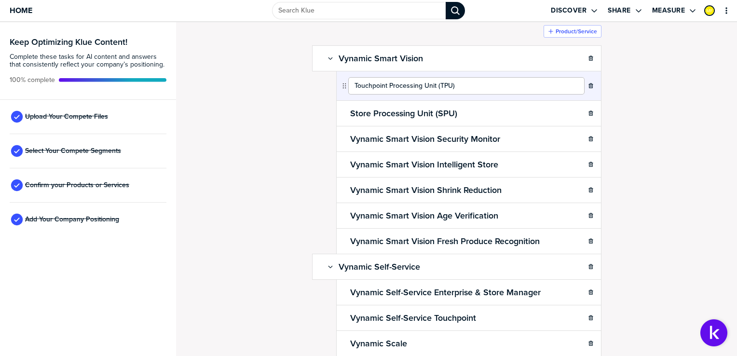
click at [383, 86] on input "Touchpoint Processing Unit (TPU)" at bounding box center [466, 85] width 236 height 17
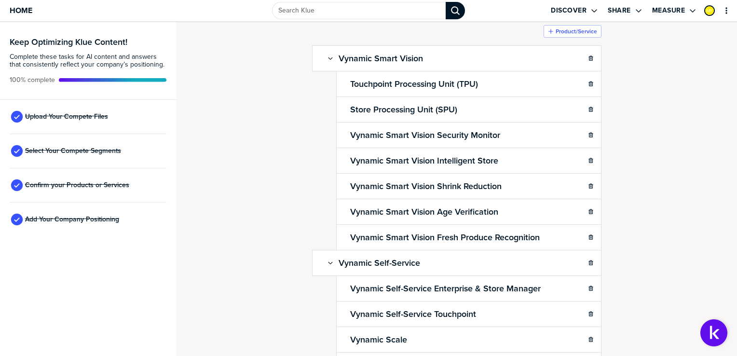
click at [656, 141] on div "Confirm Your Products and Services. Add, delete and re-arrange as needed. Items…" at bounding box center [456, 132] width 541 height 314
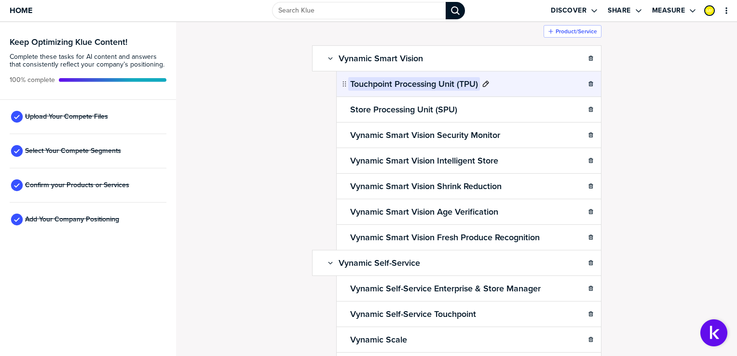
drag, startPoint x: 566, startPoint y: 57, endPoint x: 486, endPoint y: 80, distance: 82.7
click at [566, 57] on label "Sub-Item" at bounding box center [568, 58] width 24 height 8
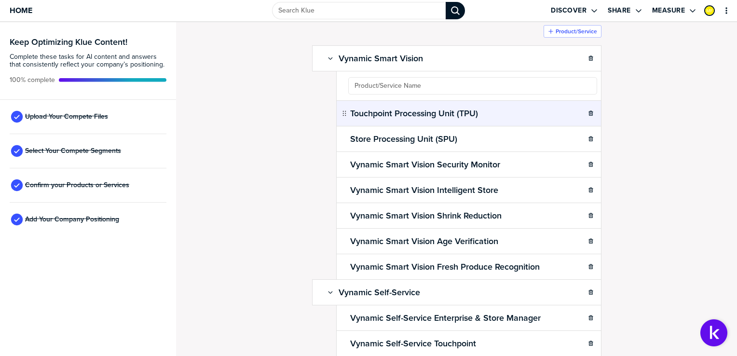
click at [417, 114] on div "Touchpoint Processing Unit (TPU)" at bounding box center [468, 113] width 265 height 26
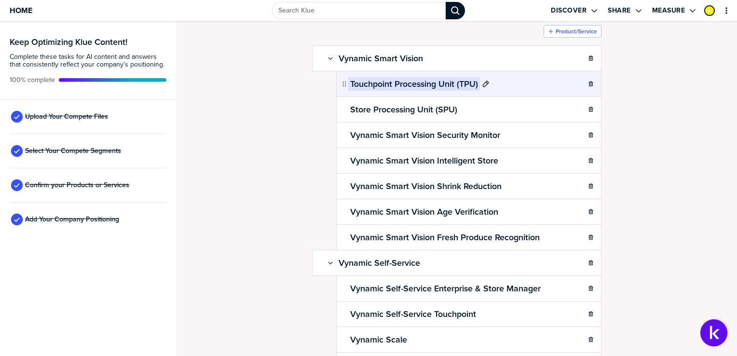
click at [421, 80] on h2 "Touchpoint Processing Unit (TPU)" at bounding box center [414, 84] width 132 height 14
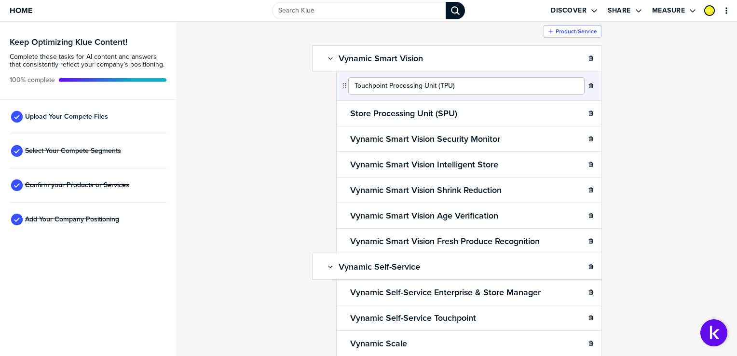
click at [421, 80] on input "Touchpoint Processing Unit (TPU)" at bounding box center [466, 85] width 236 height 17
click at [387, 84] on input "Touchpoint Processing Unit (TPU)" at bounding box center [466, 85] width 236 height 17
drag, startPoint x: 386, startPoint y: 84, endPoint x: 432, endPoint y: 82, distance: 46.3
click at [432, 82] on input "Touchpoint Processing Unit (TPU)" at bounding box center [466, 85] width 236 height 17
click at [701, 134] on div "Confirm Your Products and Services. Add, delete and re-arrange as needed. Items…" at bounding box center [456, 132] width 541 height 314
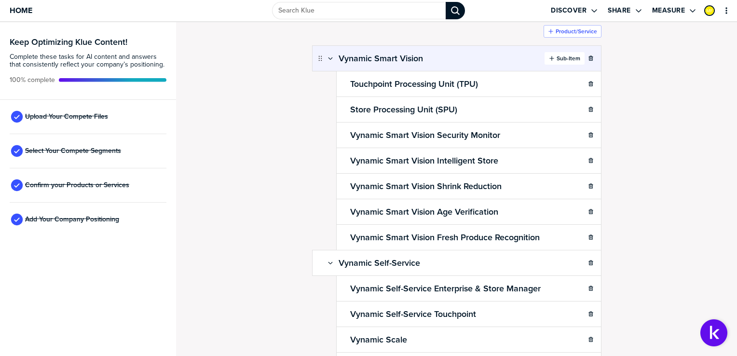
click at [563, 56] on label "Sub-Item" at bounding box center [568, 58] width 24 height 8
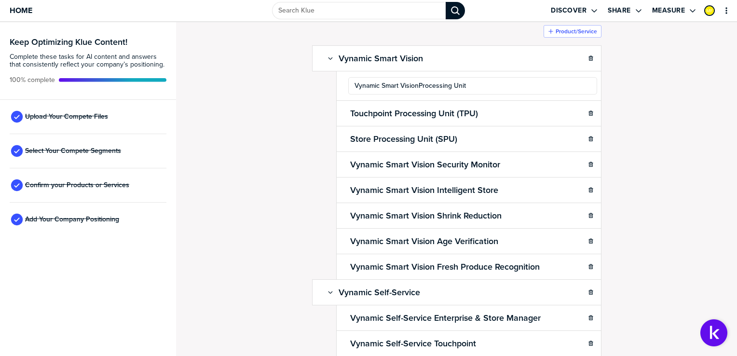
type input "Vynamic Smart Vision Processing Unit"
click at [649, 136] on div "Confirm Your Products and Services. Add, delete and re-arrange as needed. Items…" at bounding box center [456, 132] width 541 height 314
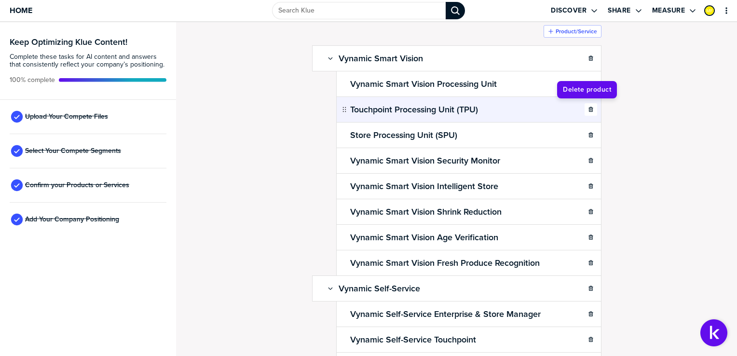
click at [589, 111] on button "button" at bounding box center [590, 109] width 13 height 13
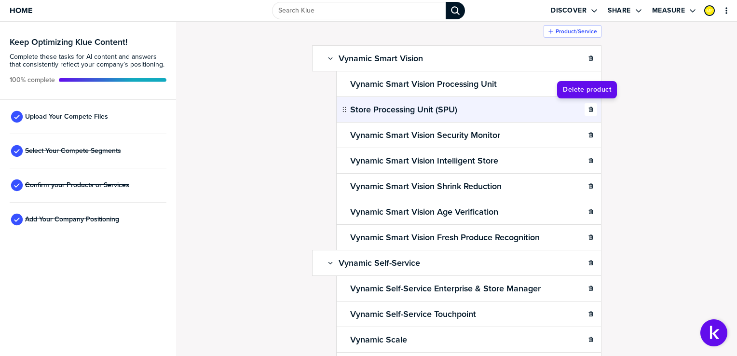
click at [588, 111] on icon "button" at bounding box center [591, 110] width 6 height 6
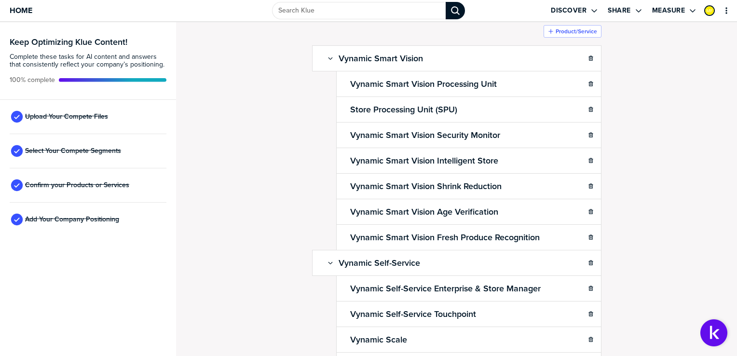
click at [652, 124] on div "Confirm Your Products and Services. Add, delete and re-arrange as needed. Items…" at bounding box center [456, 132] width 541 height 314
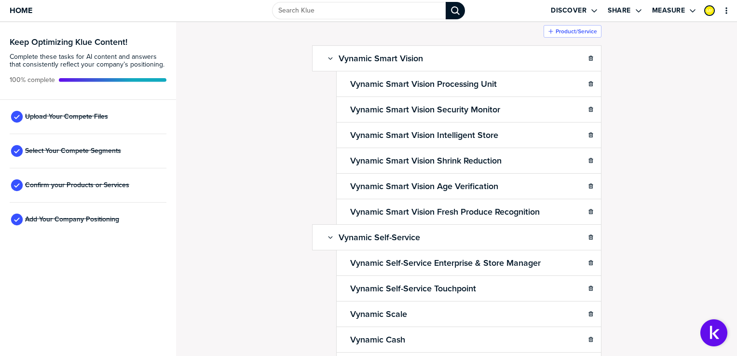
click at [676, 140] on div "Confirm Your Products and Services. Add, delete and re-arrange as needed. Items…" at bounding box center [456, 132] width 541 height 314
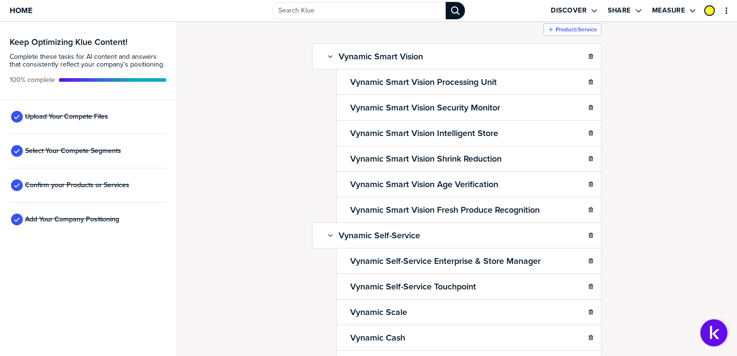
click at [671, 135] on div "Confirm Your Products and Services. Add, delete and re-arrange as needed. Items…" at bounding box center [456, 130] width 541 height 314
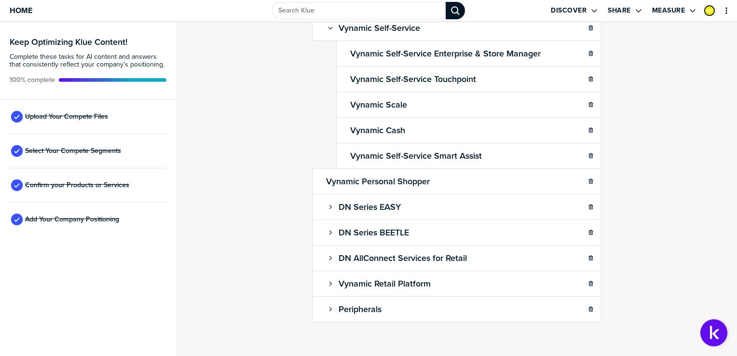
scroll to position [266, 0]
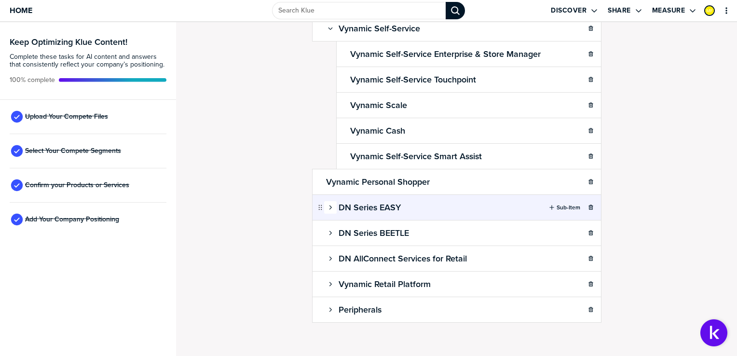
click at [327, 207] on button "button" at bounding box center [330, 207] width 13 height 13
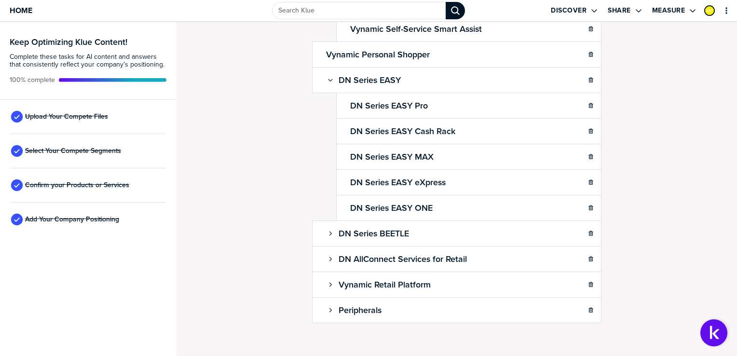
scroll to position [392, 0]
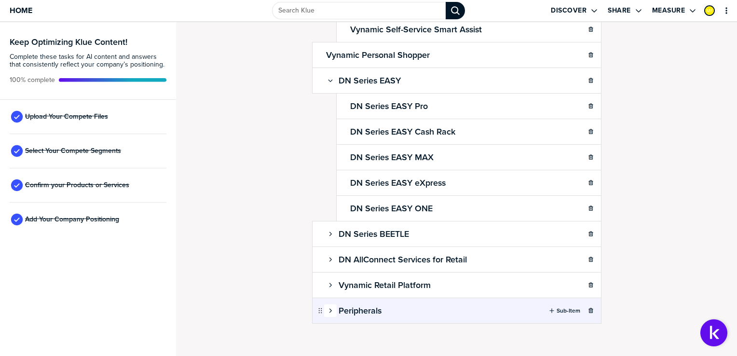
click at [328, 308] on icon "button" at bounding box center [330, 311] width 6 height 6
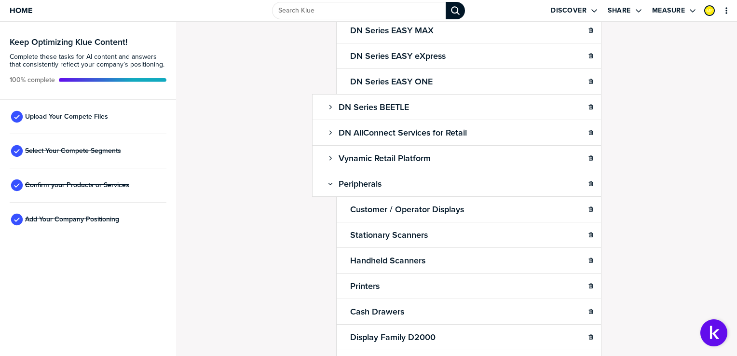
click at [266, 261] on div "Confirm Your Products and Services. Add, delete and re-arrange as needed. Items…" at bounding box center [456, 189] width 561 height 334
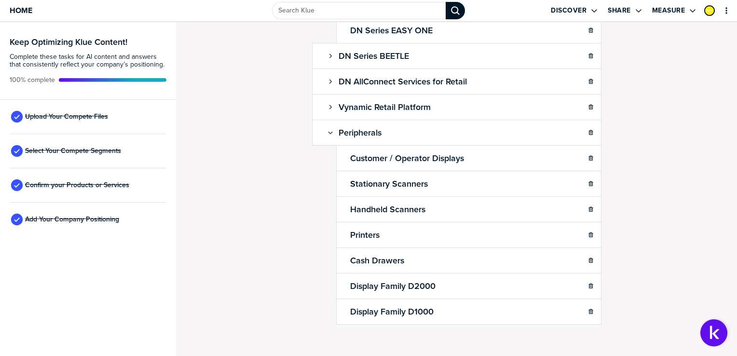
scroll to position [570, 0]
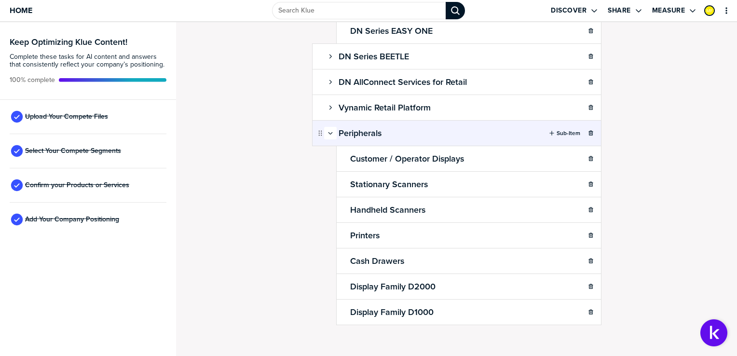
click at [327, 130] on icon "button" at bounding box center [330, 133] width 6 height 6
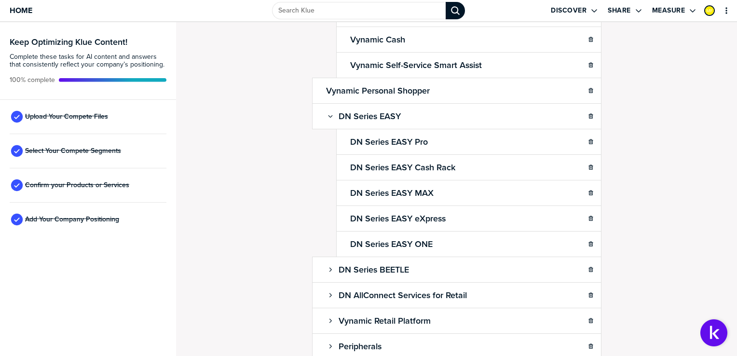
scroll to position [393, 0]
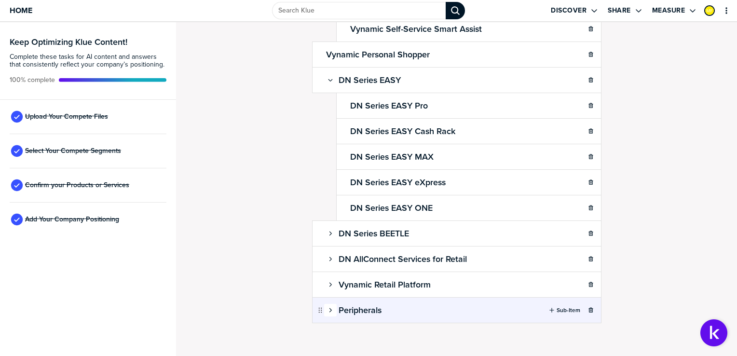
click at [327, 307] on icon "button" at bounding box center [330, 310] width 6 height 6
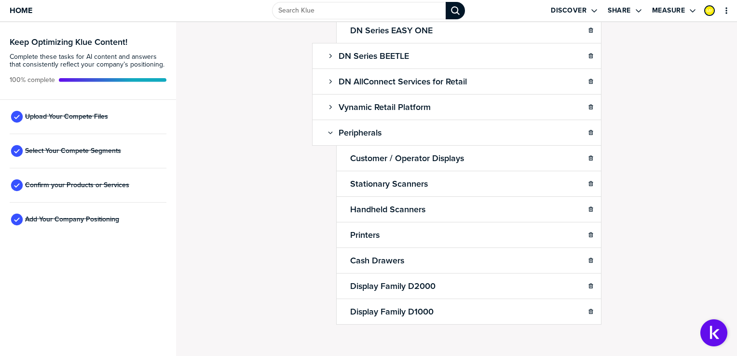
scroll to position [570, 0]
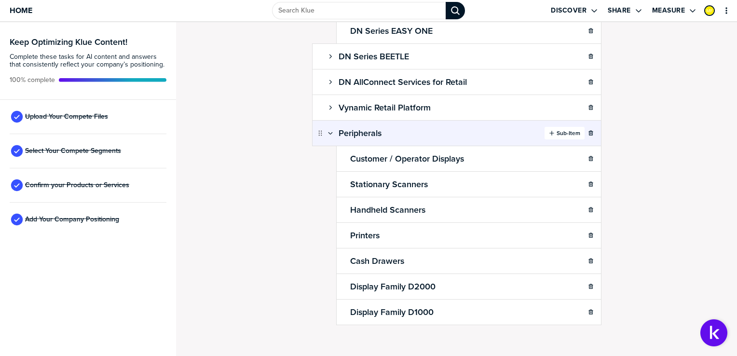
click at [561, 129] on label "Sub-Item" at bounding box center [568, 133] width 24 height 8
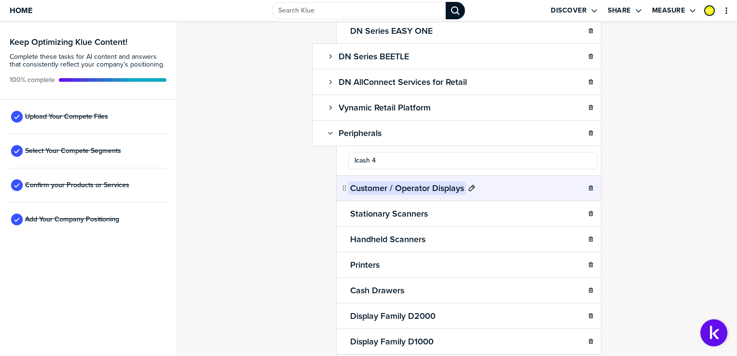
type input "Icash 45"
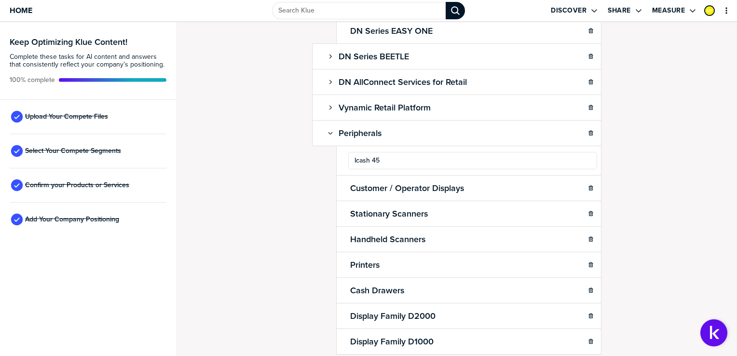
click at [657, 159] on div "Confirm Your Products and Services. Add, delete and re-arrange as needed. Items…" at bounding box center [456, 189] width 561 height 334
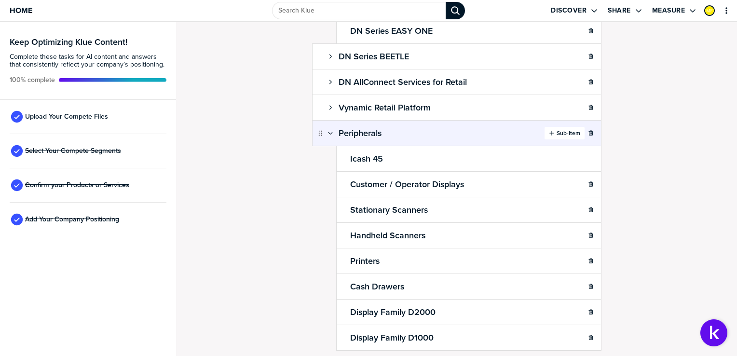
click at [558, 129] on label "Sub-Item" at bounding box center [568, 133] width 24 height 8
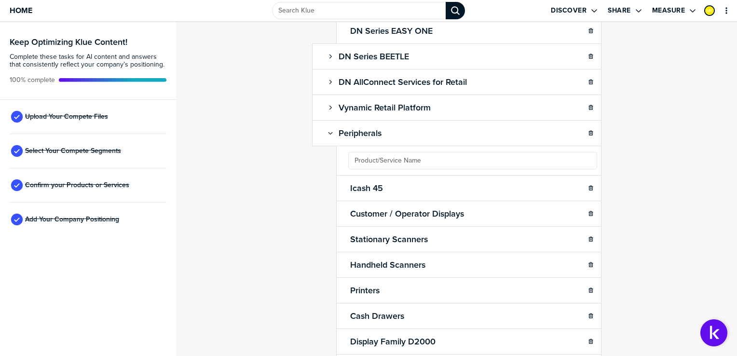
type input "I"
type input "iCASH 65"
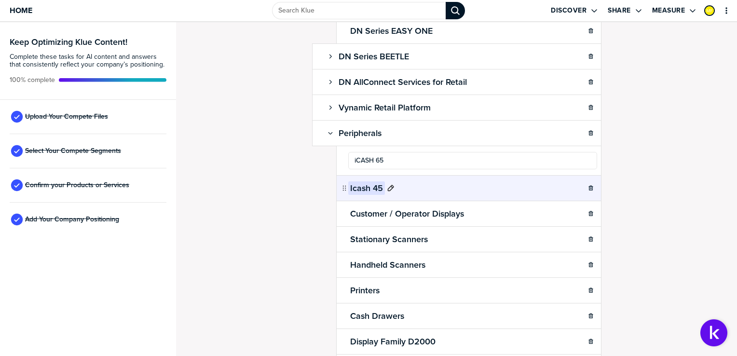
click at [375, 184] on h2 "Icash 45" at bounding box center [366, 188] width 37 height 14
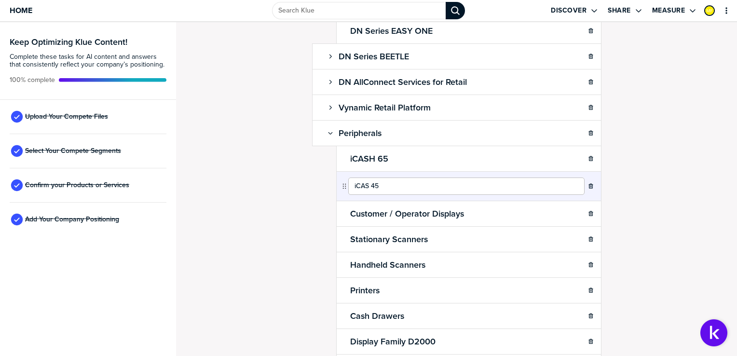
type input "iCASH 45"
click at [647, 171] on div "Confirm Your Products and Services. Add, delete and re-arrange as needed. Items…" at bounding box center [456, 189] width 561 height 334
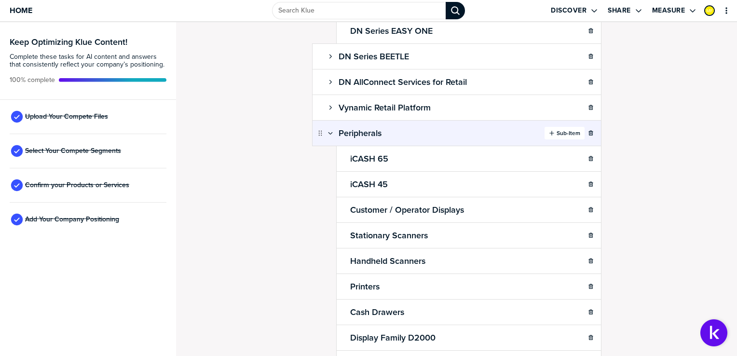
click at [559, 129] on label "Sub-Item" at bounding box center [568, 133] width 24 height 8
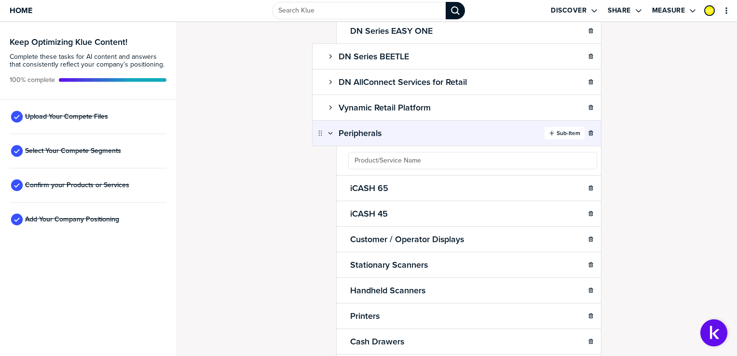
click at [559, 129] on label "Sub-Item" at bounding box center [568, 133] width 24 height 8
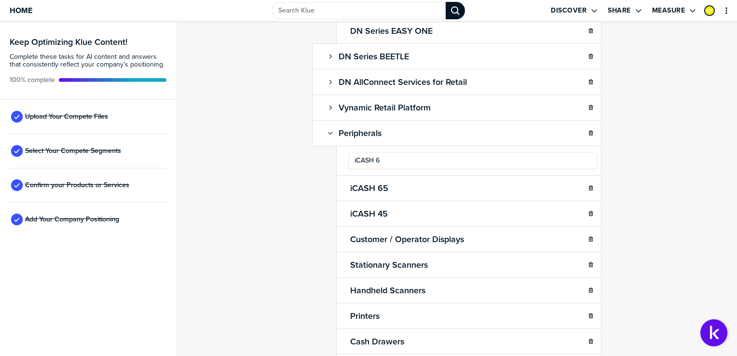
type input "iCASH 60"
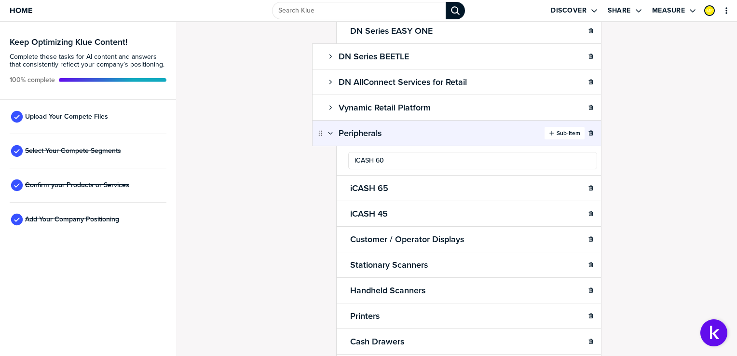
click at [549, 130] on icon "button" at bounding box center [552, 133] width 6 height 6
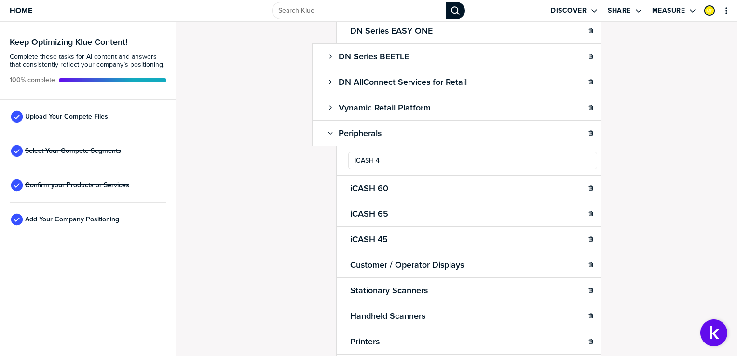
type input "iCASH 40"
click at [653, 173] on div "Confirm Your Products and Services. Add, delete and re-arrange as needed. Items…" at bounding box center [456, 189] width 561 height 334
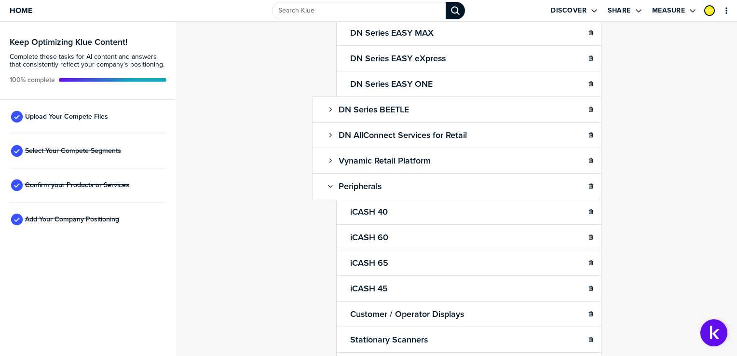
scroll to position [517, 0]
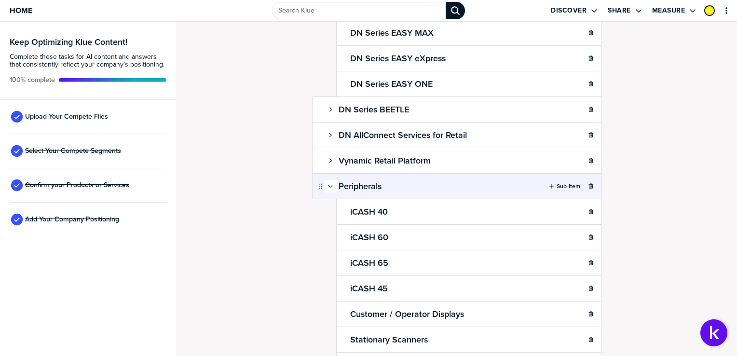
click at [327, 183] on icon "button" at bounding box center [330, 186] width 6 height 6
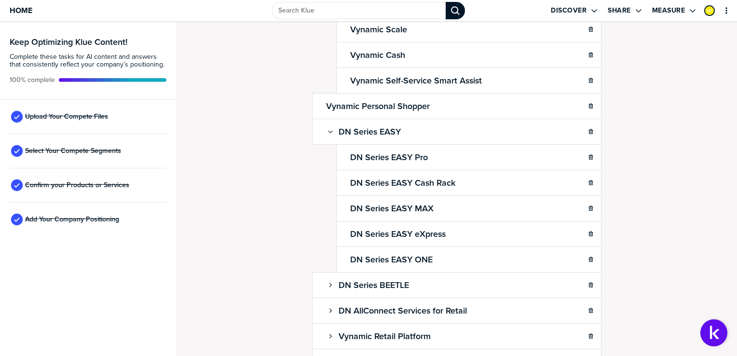
scroll to position [341, 0]
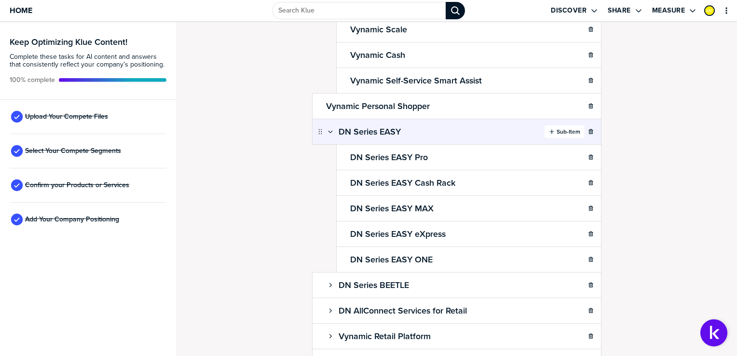
click at [556, 130] on label "Sub-Item" at bounding box center [568, 132] width 24 height 8
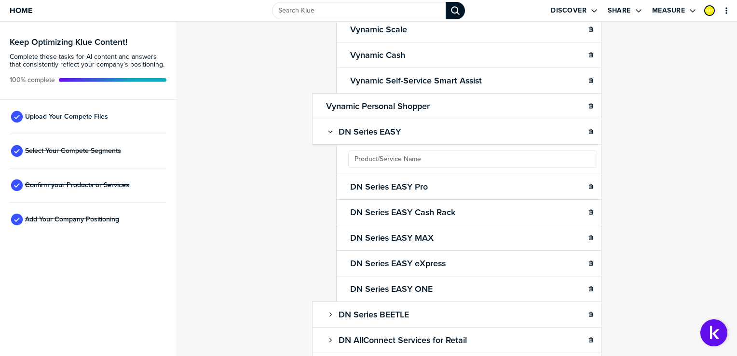
click at [636, 139] on div "Confirm Your Products and Services. Add, delete and re-arrange as needed. Items…" at bounding box center [456, 189] width 561 height 334
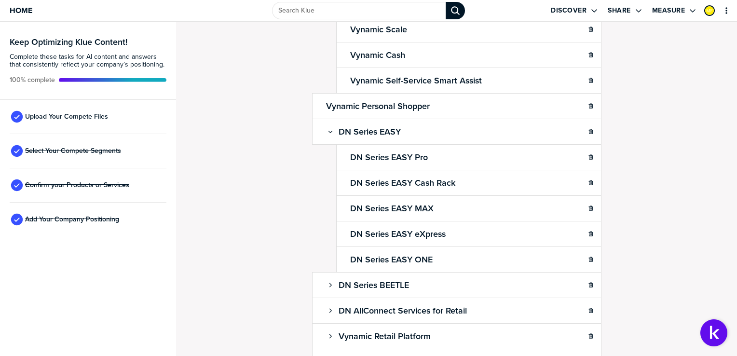
scroll to position [393, 0]
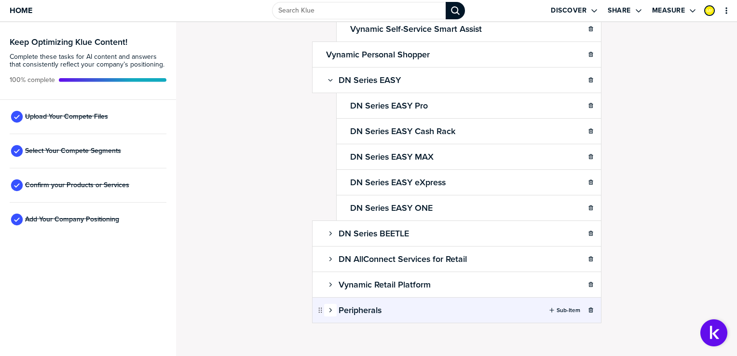
click at [327, 307] on icon "button" at bounding box center [330, 310] width 6 height 6
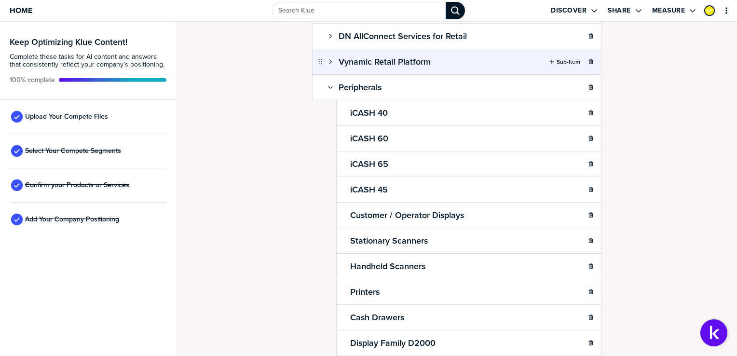
scroll to position [619, 0]
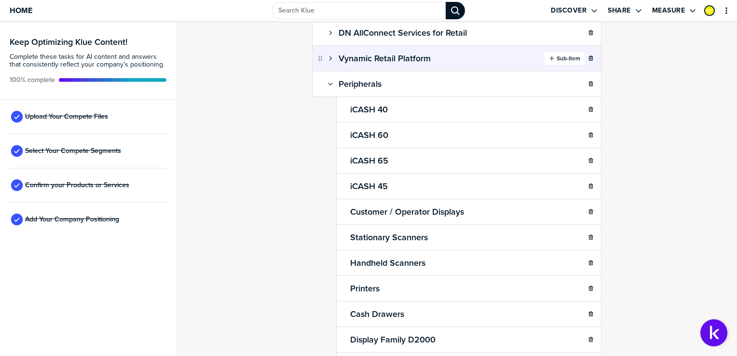
click at [560, 55] on label "Sub-Item" at bounding box center [568, 58] width 24 height 8
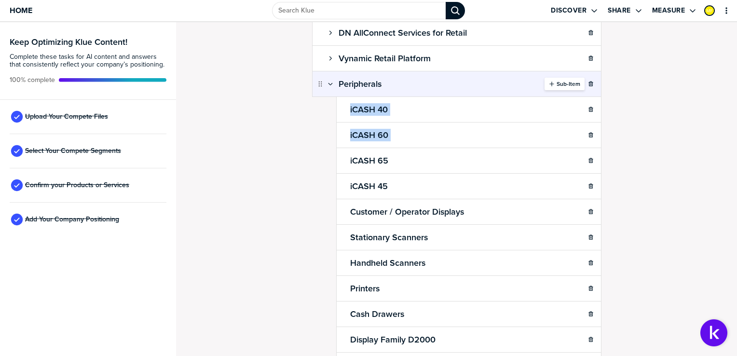
drag, startPoint x: 701, startPoint y: 123, endPoint x: 558, endPoint y: 79, distance: 149.3
click at [558, 79] on div "Confirm Your Products and Services. Add, delete and re-arrange as needed. Items…" at bounding box center [456, 189] width 561 height 334
click at [558, 80] on label "Sub-Item" at bounding box center [568, 84] width 24 height 8
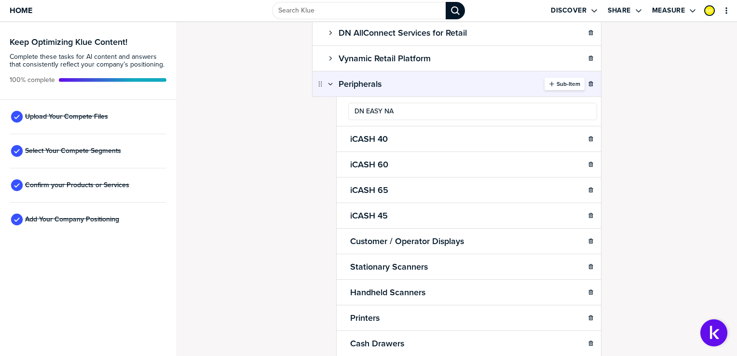
type input "DN EASY NAV"
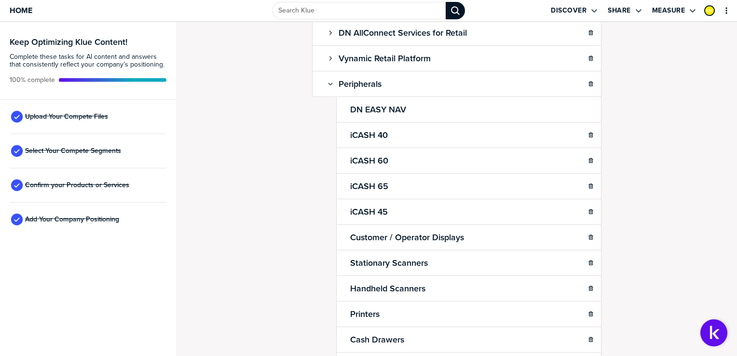
click at [690, 147] on div "Confirm Your Products and Services. Add, delete and re-arrange as needed. Items…" at bounding box center [456, 189] width 561 height 334
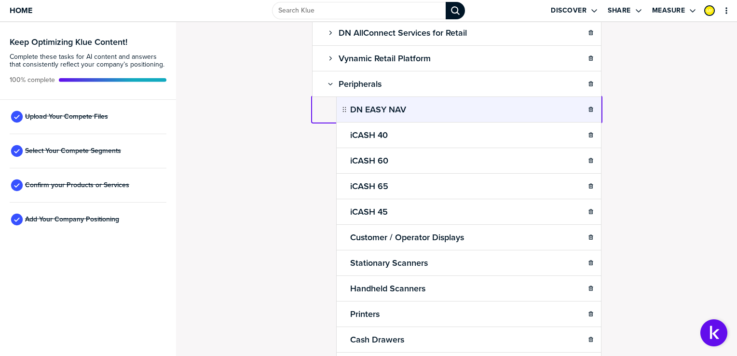
click at [537, 104] on body "Home Discover Share Measure Keep Optimizing Klue Content! Complete these tasks …" at bounding box center [368, 178] width 737 height 356
click at [506, 107] on body "Home Discover Share Measure Keep Optimizing Klue Content! Complete these tasks …" at bounding box center [368, 178] width 737 height 356
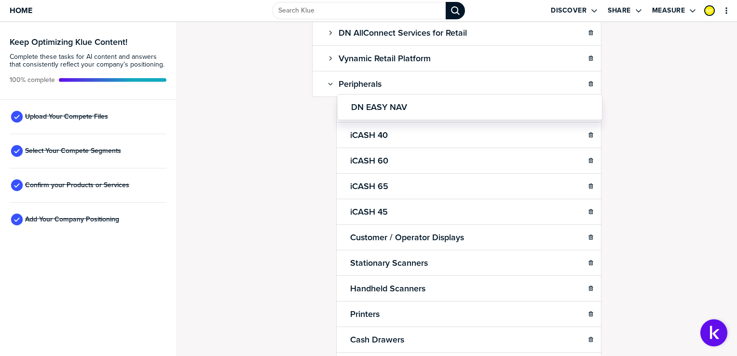
click at [693, 151] on div "Confirm Your Products and Services. Add, delete and re-arrange as needed. Items…" at bounding box center [456, 189] width 561 height 334
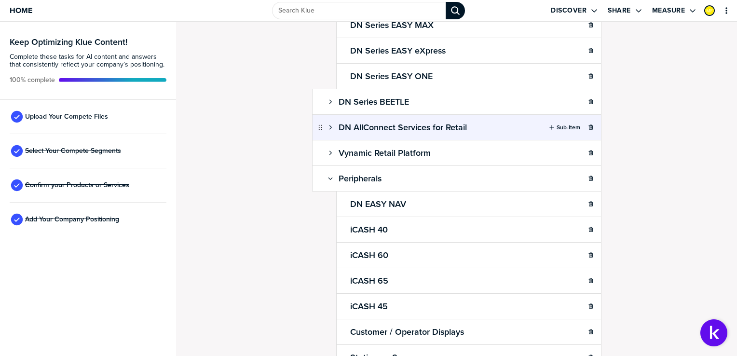
scroll to position [524, 0]
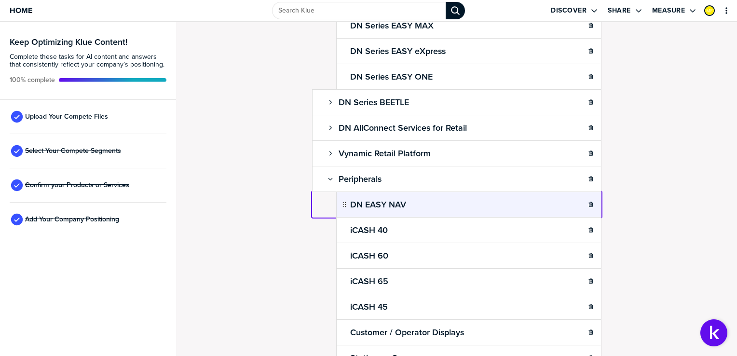
click at [540, 196] on body "Home Discover Share Measure Keep Optimizing Klue Content! Complete these tasks …" at bounding box center [368, 178] width 737 height 356
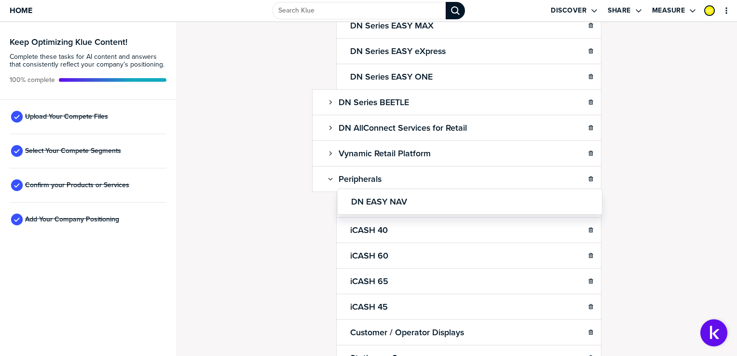
drag, startPoint x: 540, startPoint y: 196, endPoint x: 424, endPoint y: 193, distance: 115.8
click at [424, 193] on div "DN EASY NAV" at bounding box center [464, 199] width 265 height 26
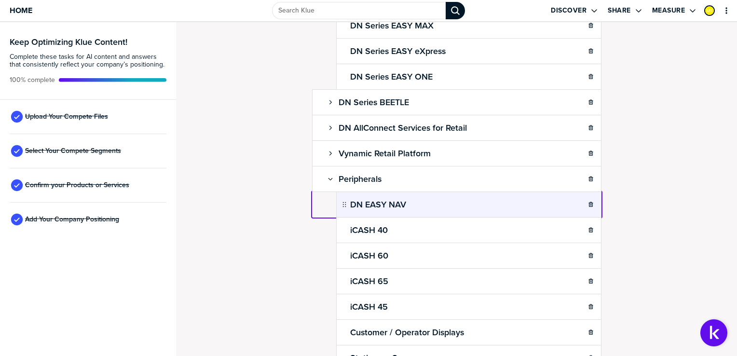
click at [437, 197] on body "Home Discover Share Measure Keep Optimizing Klue Content! Complete these tasks …" at bounding box center [368, 178] width 737 height 356
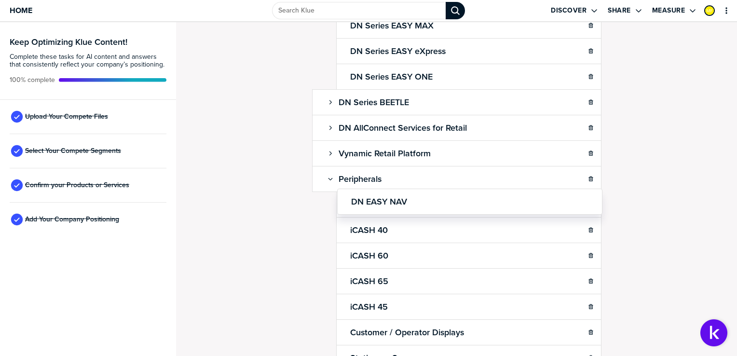
click at [673, 172] on div "Confirm Your Products and Services. Add, delete and re-arrange as needed. Items…" at bounding box center [456, 189] width 561 height 334
click at [473, 234] on body "Home Discover Share Measure Keep Optimizing Klue Content! Complete these tasks …" at bounding box center [368, 178] width 737 height 356
click at [461, 202] on body "Home Discover Share Measure Keep Optimizing Klue Content! Complete these tasks …" at bounding box center [368, 178] width 737 height 356
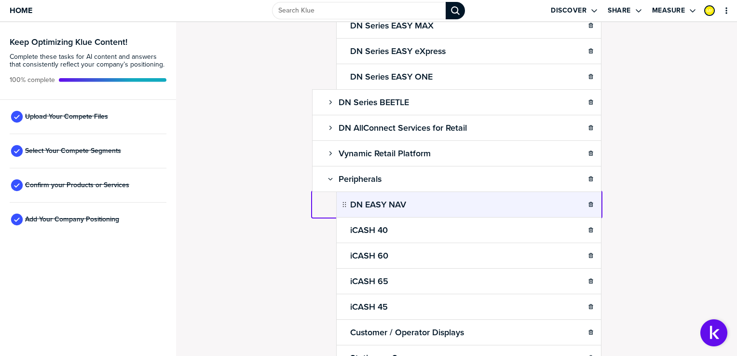
click at [481, 203] on body "Home Discover Share Measure Keep Optimizing Klue Content! Complete these tasks …" at bounding box center [368, 178] width 737 height 356
click at [410, 201] on icon at bounding box center [413, 204] width 6 height 6
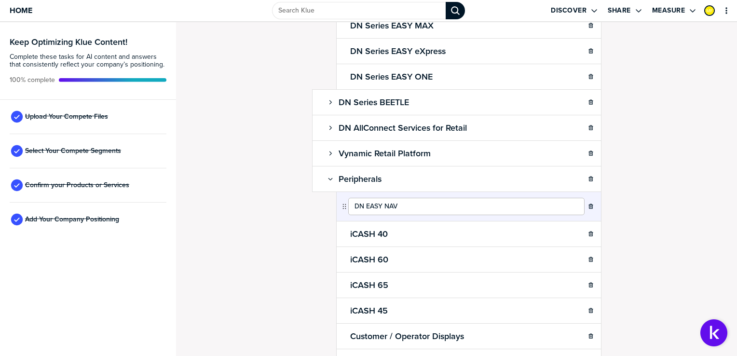
click at [363, 201] on input "DN EASY NAV" at bounding box center [466, 206] width 236 height 17
type input "EASY NAV"
click at [700, 162] on div "Confirm Your Products and Services. Add, delete and re-arrange as needed. Items…" at bounding box center [456, 189] width 561 height 334
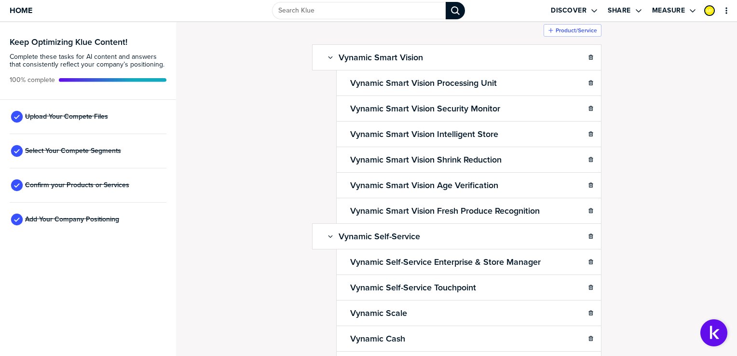
scroll to position [0, 0]
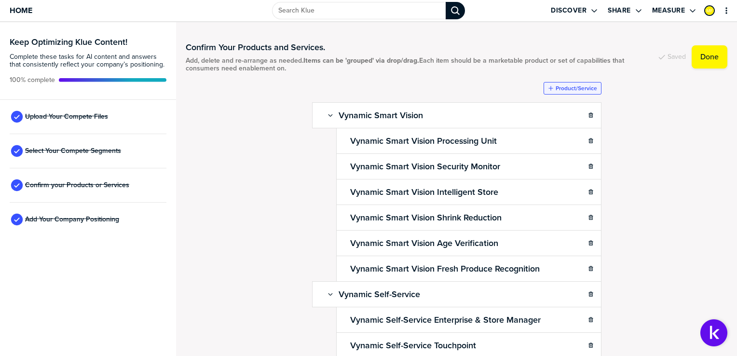
click at [550, 85] on icon "button" at bounding box center [551, 88] width 6 height 6
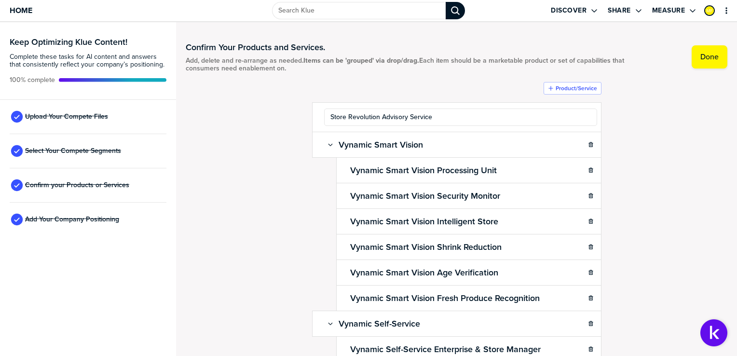
type input "Store Revolution Advisory Services"
click at [694, 139] on div "Confirm Your Products and Services. Add, delete and re-arrange as needed. Items…" at bounding box center [456, 189] width 541 height 314
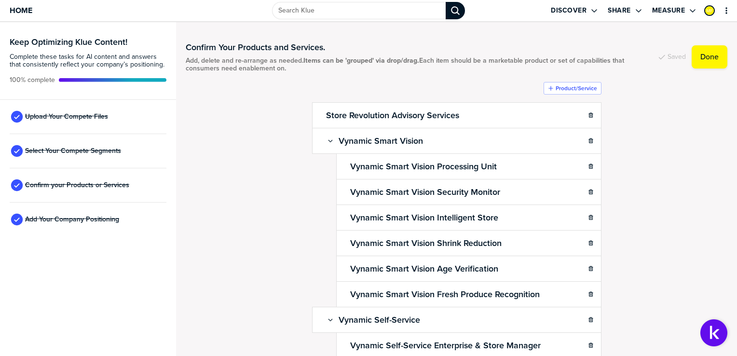
click at [694, 139] on div "Confirm Your Products and Services. Add, delete and re-arrange as needed. Items…" at bounding box center [456, 189] width 541 height 314
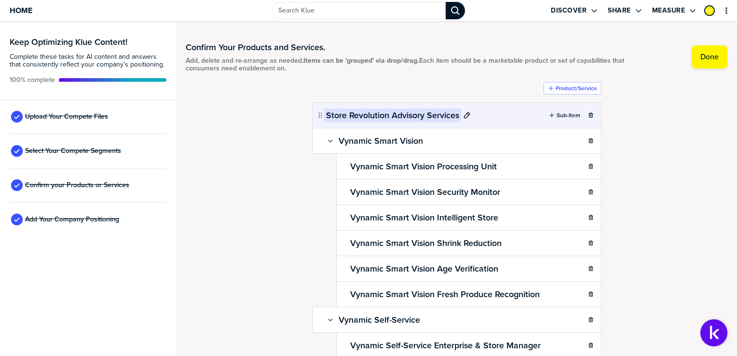
click at [343, 117] on h2 "Store Revolution Advisory Services" at bounding box center [392, 115] width 137 height 14
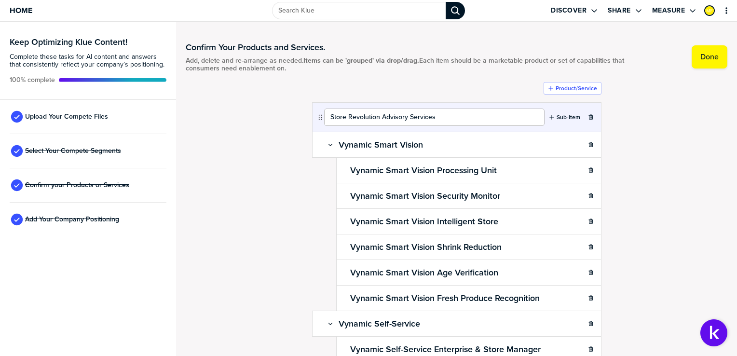
click at [343, 117] on input "Store Revolution Advisory Services" at bounding box center [434, 116] width 220 height 17
type input "StoreRevolution Advisory Services"
click at [682, 178] on div "Confirm Your Products and Services. Add, delete and re-arrange as needed. Items…" at bounding box center [456, 189] width 541 height 314
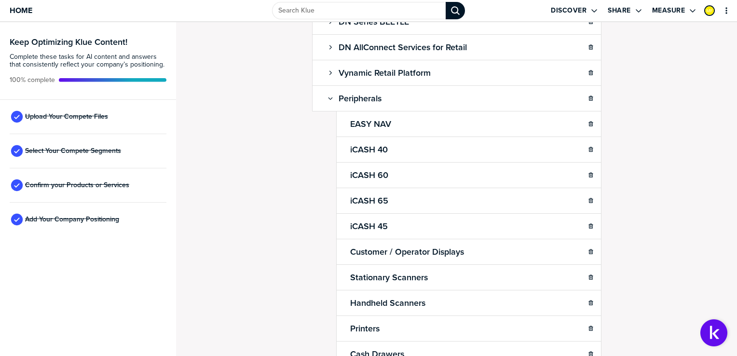
scroll to position [631, 0]
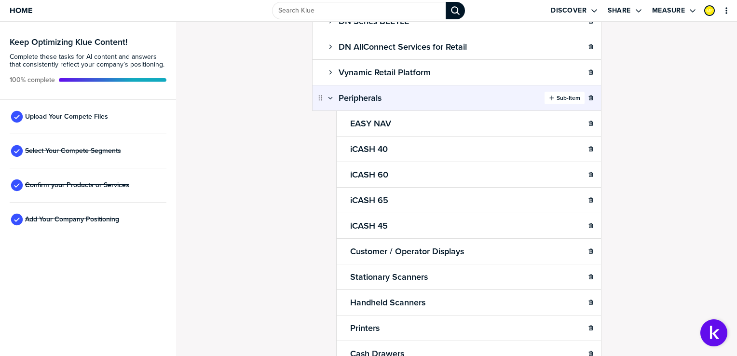
click at [554, 94] on div "button" at bounding box center [555, 98] width 2 height 8
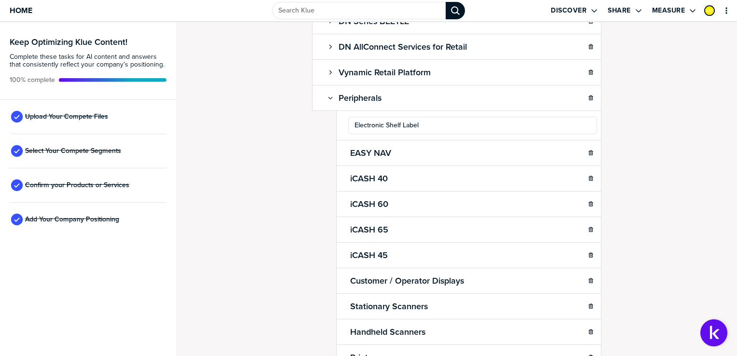
type input "Electronic Shelf Labels"
click at [689, 150] on div "Confirm Your Products and Services. Add, delete and re-arrange as needed. Items…" at bounding box center [456, 189] width 561 height 334
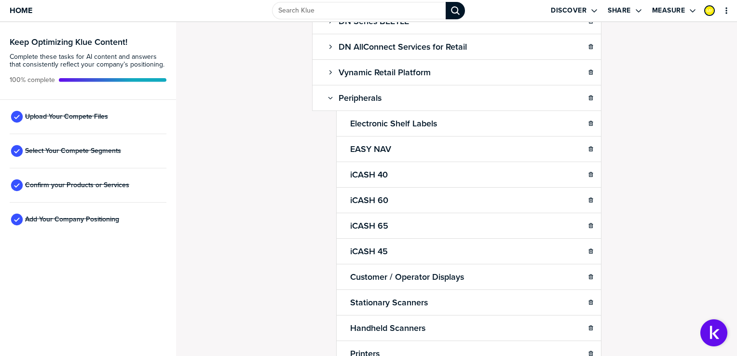
click at [689, 150] on div "Confirm Your Products and Services. Add, delete and re-arrange as needed. Items…" at bounding box center [456, 189] width 561 height 334
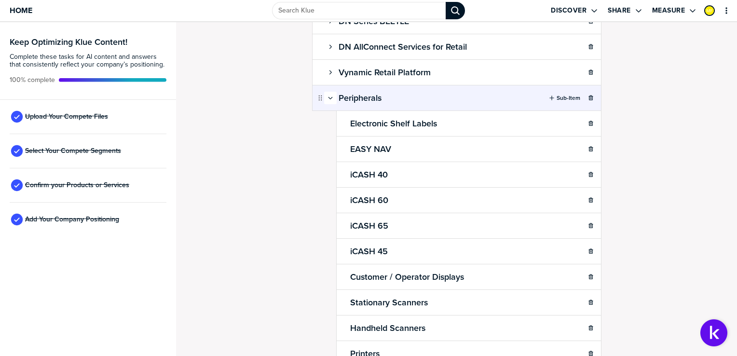
click at [327, 95] on icon "button" at bounding box center [330, 98] width 6 height 6
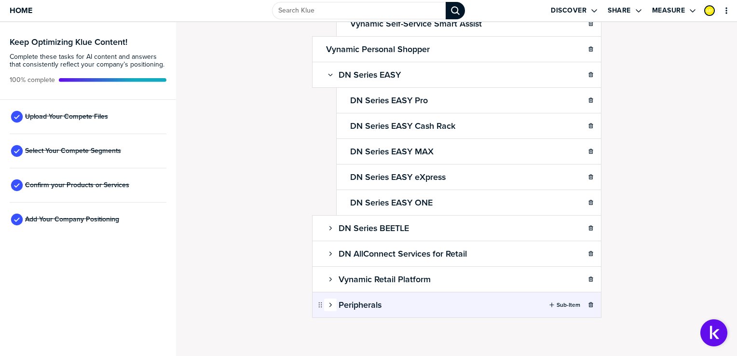
scroll to position [419, 0]
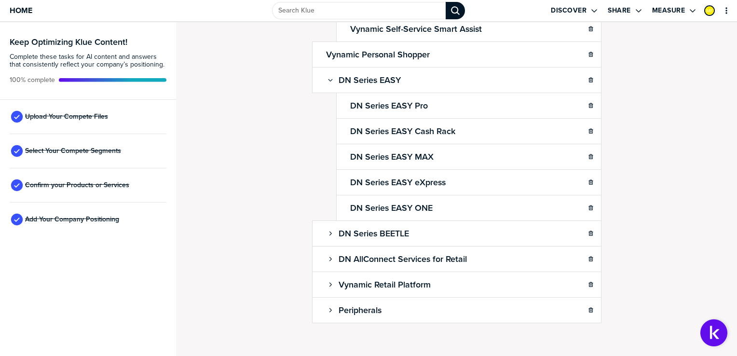
click at [648, 129] on div "Confirm Your Products and Services. Add, delete and re-arrange as needed. Items…" at bounding box center [456, 189] width 561 height 334
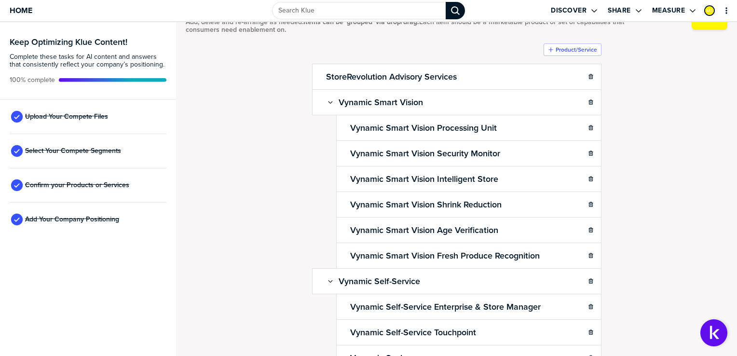
scroll to position [5, 0]
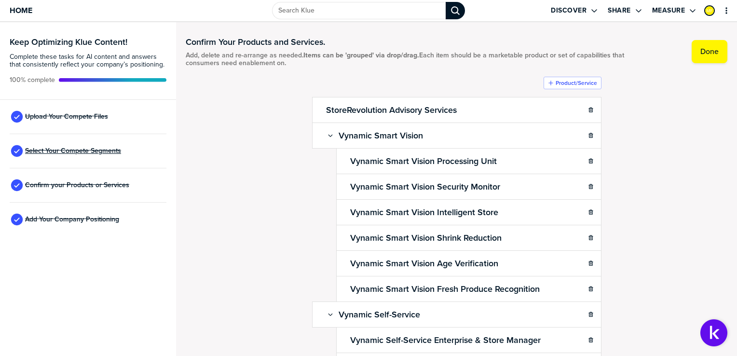
click at [86, 150] on span "Select Your Compete Segments" at bounding box center [73, 151] width 96 height 8
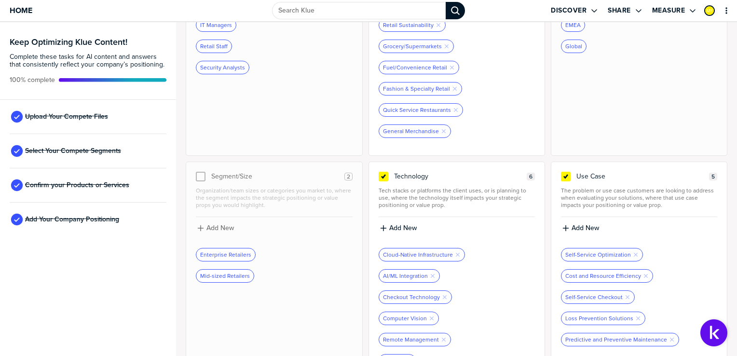
scroll to position [189, 0]
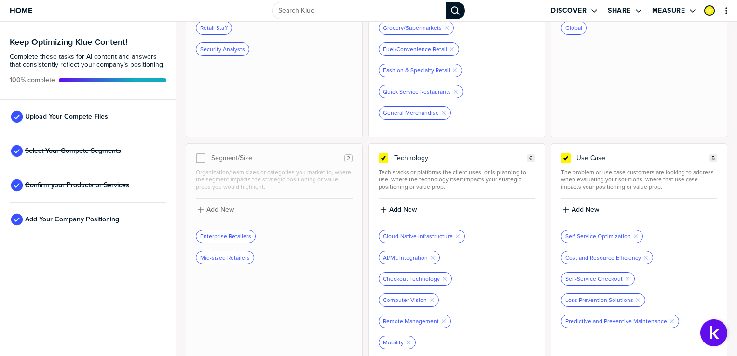
click at [75, 217] on span "Add Your Company Positioning" at bounding box center [72, 220] width 94 height 8
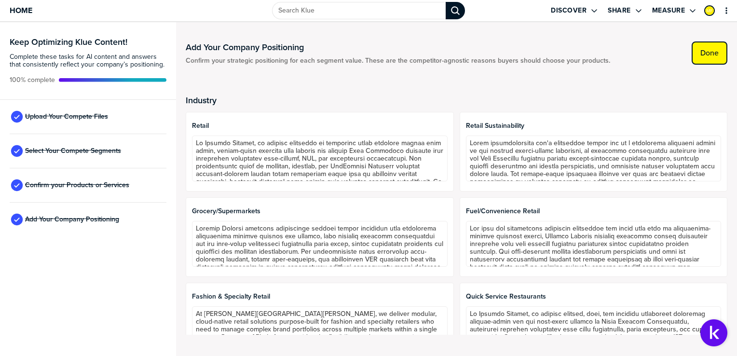
click at [704, 54] on label "Done" at bounding box center [709, 53] width 18 height 10
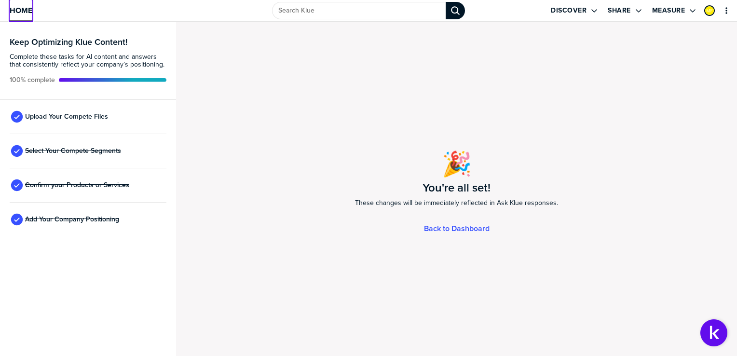
click at [27, 10] on span "Home" at bounding box center [21, 10] width 23 height 8
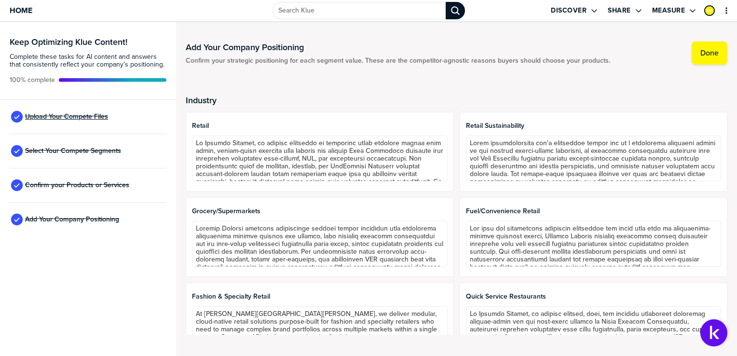
click at [79, 113] on span "Upload Your Compete Files" at bounding box center [66, 117] width 83 height 8
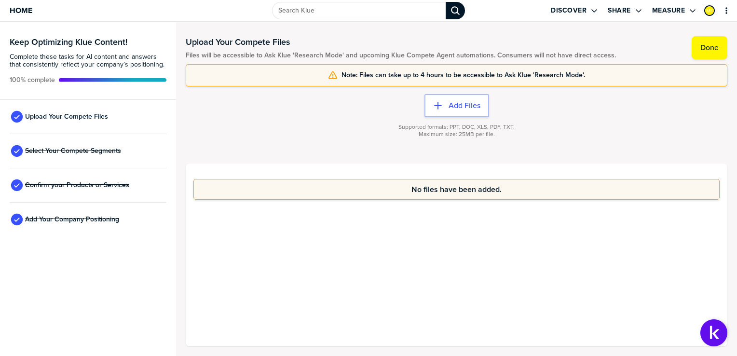
click at [504, 271] on div "No files have been added." at bounding box center [456, 254] width 541 height 183
